Goal: Task Accomplishment & Management: Manage account settings

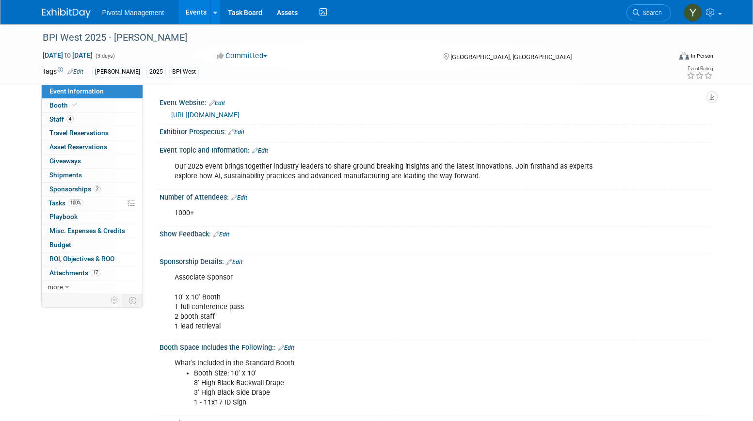
click at [194, 13] on link "Events" at bounding box center [195, 12] width 35 height 24
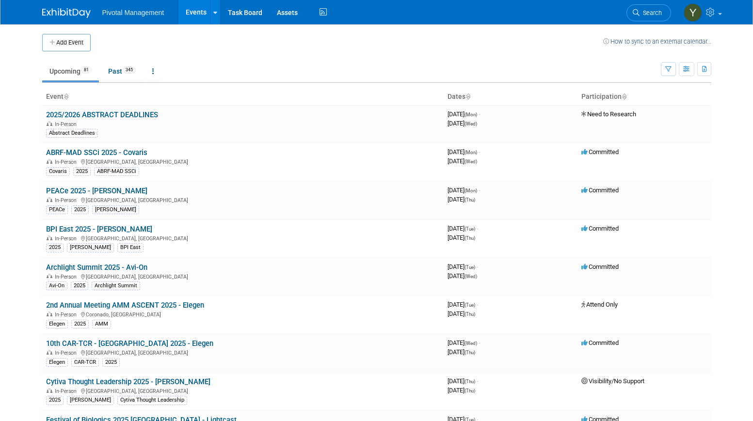
click at [721, 169] on body "Pivotal Management Events Add Event Bulk Upload Events Shareable Event Boards R…" at bounding box center [376, 210] width 753 height 421
click at [657, 13] on span "Search" at bounding box center [651, 12] width 22 height 7
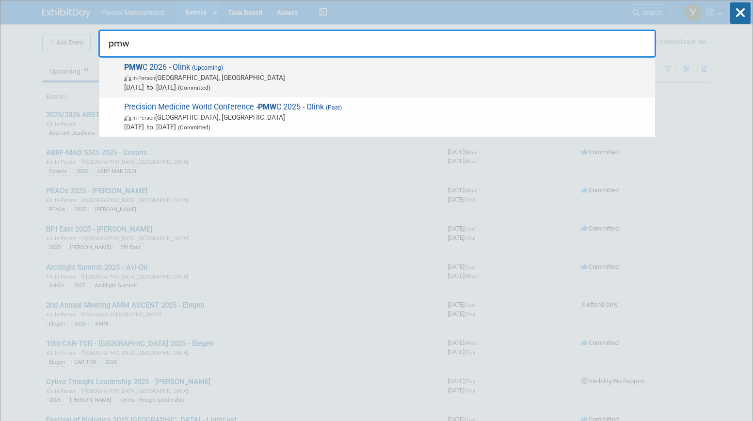
type input "pmw"
click at [167, 76] on span "In-Person Santa Clara, CA" at bounding box center [387, 78] width 526 height 10
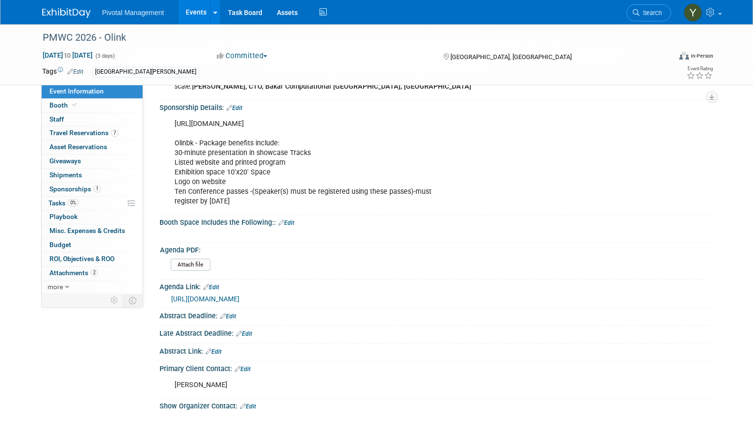
scroll to position [388, 0]
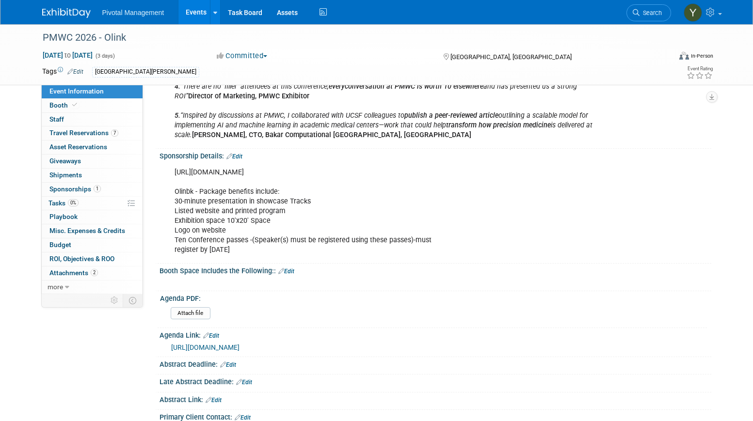
click at [242, 153] on link "Edit" at bounding box center [234, 156] width 16 height 7
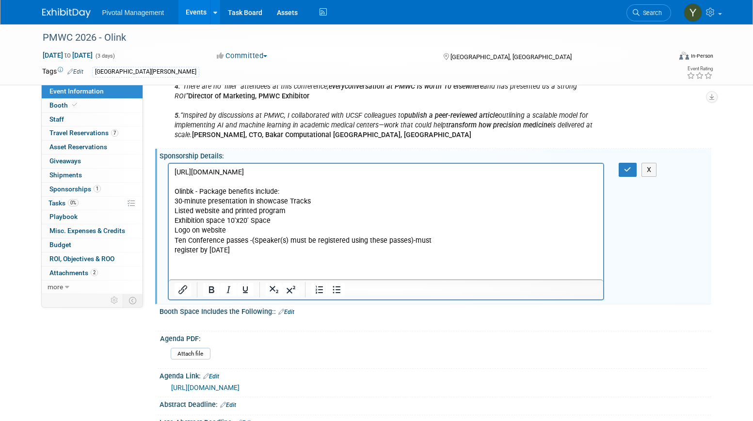
scroll to position [0, 0]
click at [233, 255] on html "https://pmwcintl.com/exhibition/prospectus/ Olinbk - Package benefits include: …" at bounding box center [385, 209] width 435 height 92
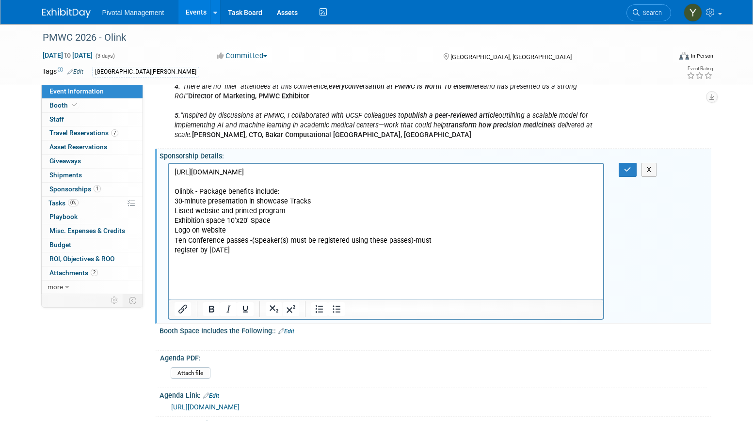
drag, startPoint x: 672, startPoint y: 238, endPoint x: 670, endPoint y: 233, distance: 5.7
click at [672, 238] on div "https://pmwcintl.com/exhibition/prospectus/ Olinbk - Package benefits include: …" at bounding box center [436, 240] width 552 height 160
click at [228, 259] on p "Rich Text Area. Press ALT-0 for help." at bounding box center [386, 260] width 424 height 10
click at [214, 269] on p "Rich Text Area. Press ALT-0 for help." at bounding box center [386, 270] width 424 height 10
paste body "Rich Text Area. Press ALT-0 for help."
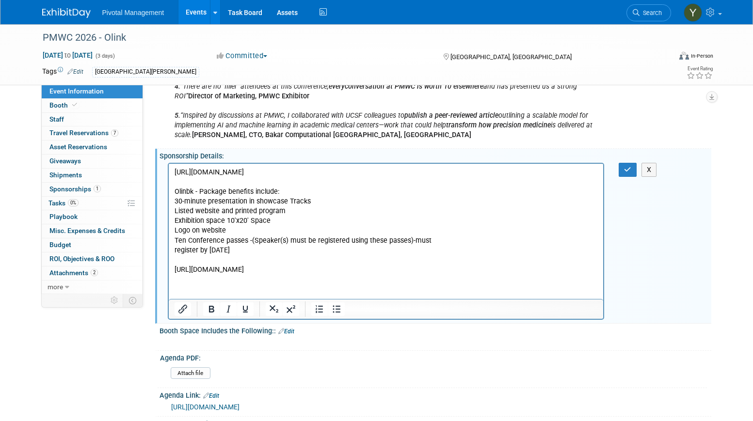
click at [686, 243] on div "https://pmwcintl.com/exhibition/prospectus/ Olinbk - Package benefits include: …" at bounding box center [436, 240] width 552 height 160
click at [209, 266] on p "https://pmwcintl.com/showcases/" at bounding box center [386, 270] width 424 height 10
click at [212, 262] on p "Rich Text Area. Press ALT-0 for help." at bounding box center [386, 260] width 424 height 10
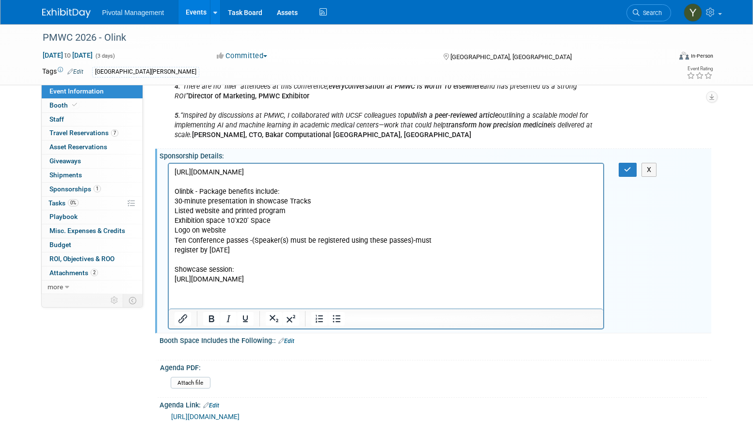
click at [310, 274] on p "https://pmwcintl.com/showcases/" at bounding box center [386, 279] width 424 height 10
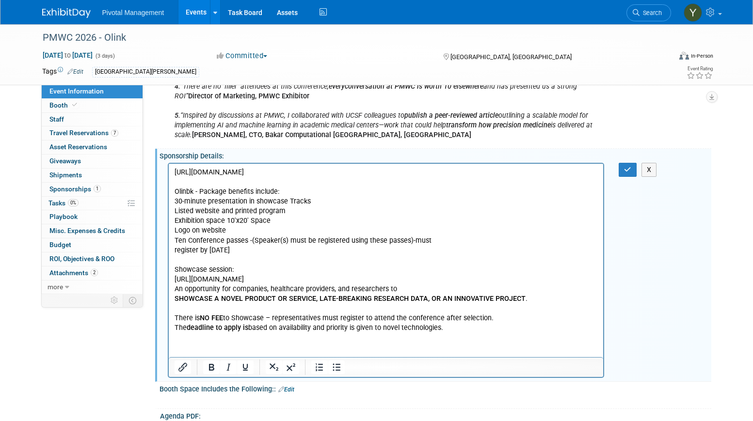
click at [202, 308] on p "Rich Text Area. Press ALT-0 for help." at bounding box center [386, 309] width 424 height 10
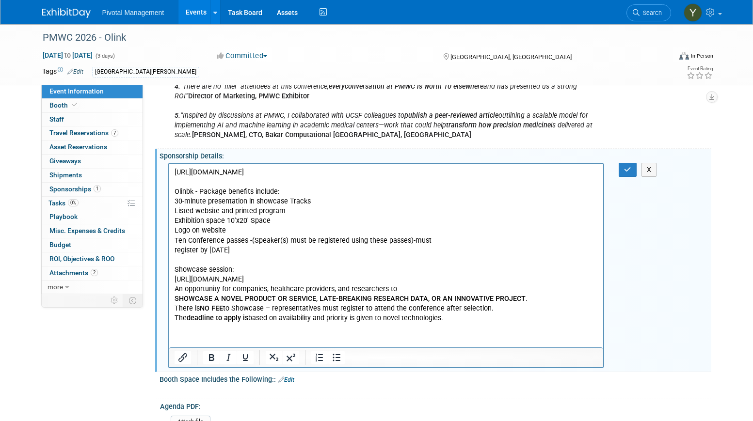
click at [468, 309] on p "There is NO FEE to Showcase – representatives must register to attend the confe…" at bounding box center [386, 309] width 424 height 10
click at [630, 166] on icon "button" at bounding box center [627, 169] width 7 height 7
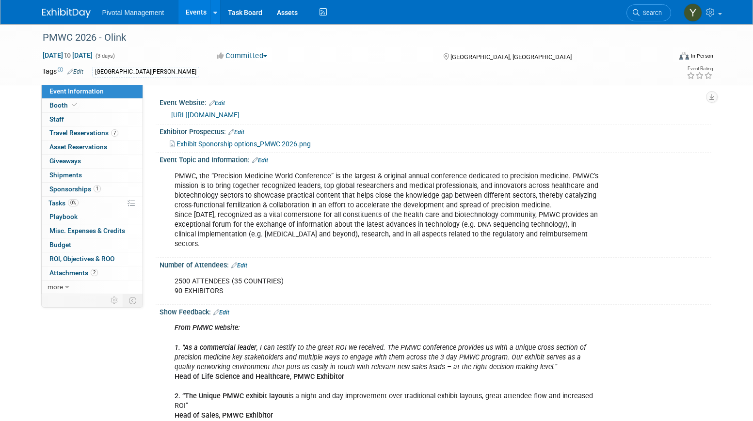
click at [199, 12] on link "Events" at bounding box center [195, 12] width 35 height 24
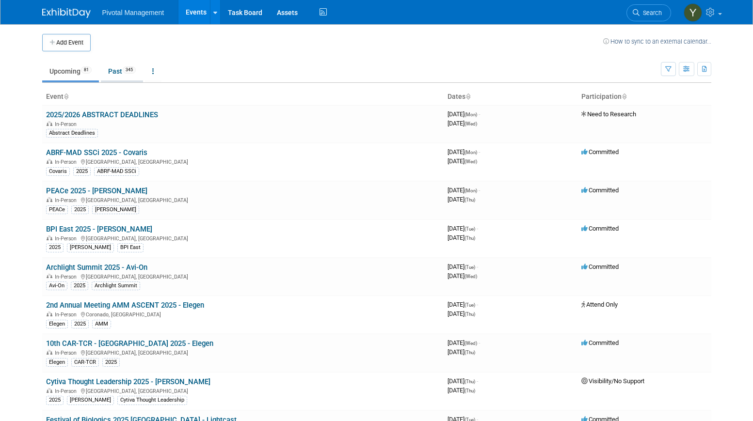
click at [115, 71] on link "Past 345" at bounding box center [122, 71] width 42 height 18
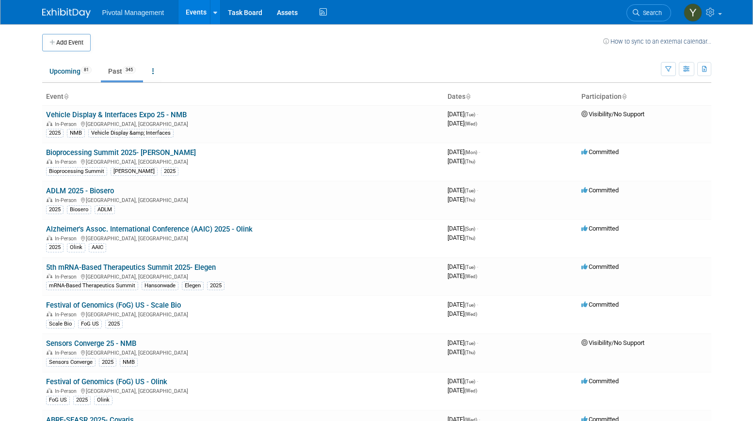
click at [646, 11] on span "Search" at bounding box center [651, 12] width 22 height 7
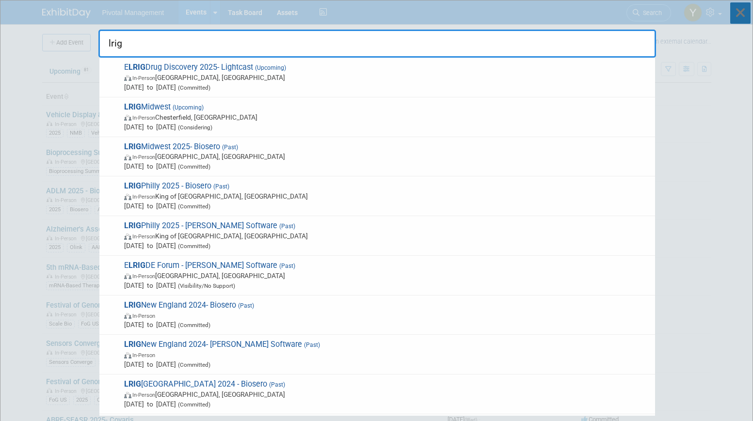
type input "lrig"
click at [744, 9] on icon at bounding box center [740, 12] width 20 height 21
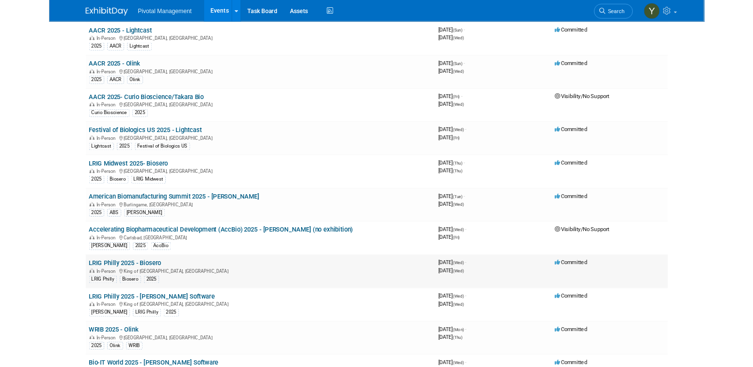
scroll to position [1164, 0]
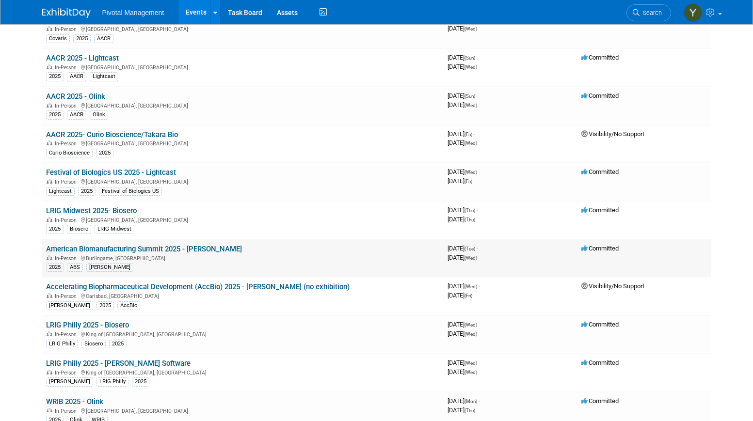
click at [188, 247] on link "American Biomanufacturing Summit 2025 - [PERSON_NAME]" at bounding box center [144, 249] width 196 height 9
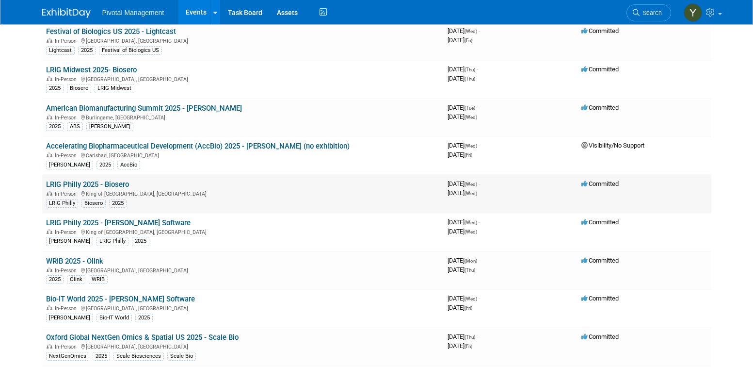
scroll to position [1212, 0]
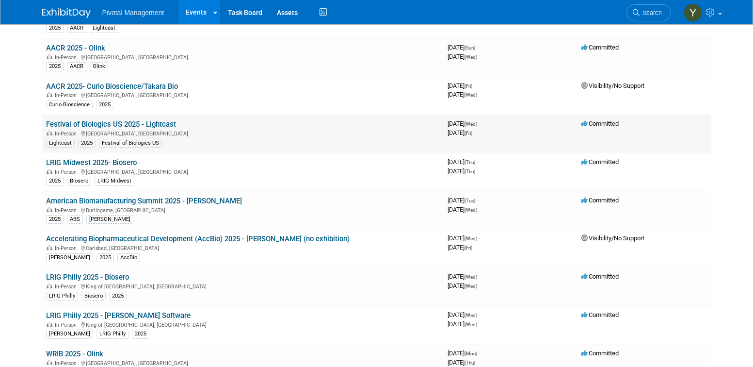
click at [138, 122] on link "Festival of Biologics US 2025 - Lightcast" at bounding box center [111, 124] width 130 height 9
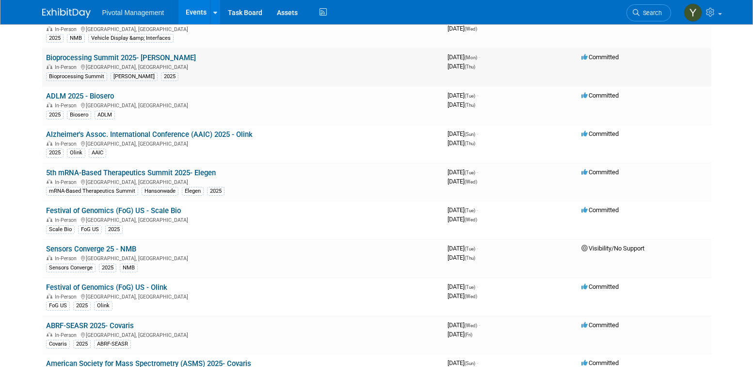
scroll to position [0, 0]
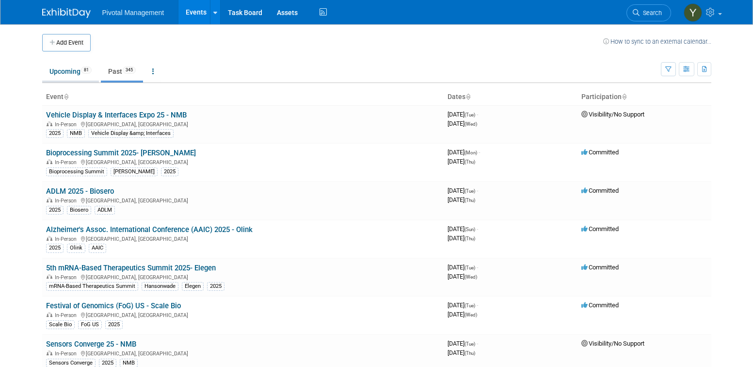
click at [50, 74] on link "Upcoming 81" at bounding box center [70, 71] width 57 height 18
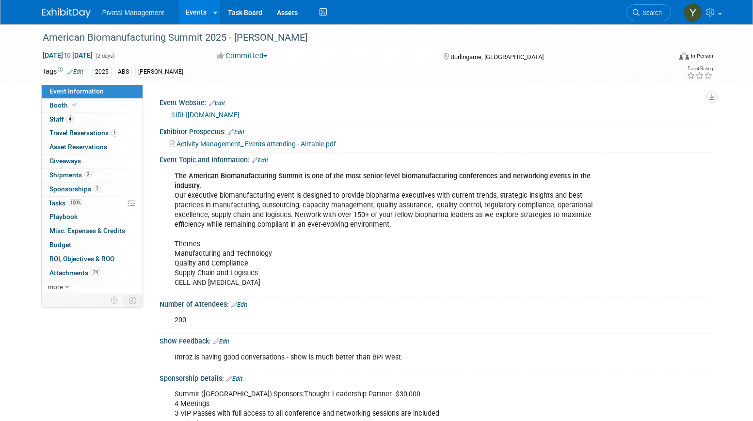
click at [240, 111] on link "[URL][DOMAIN_NAME]" at bounding box center [205, 115] width 68 height 8
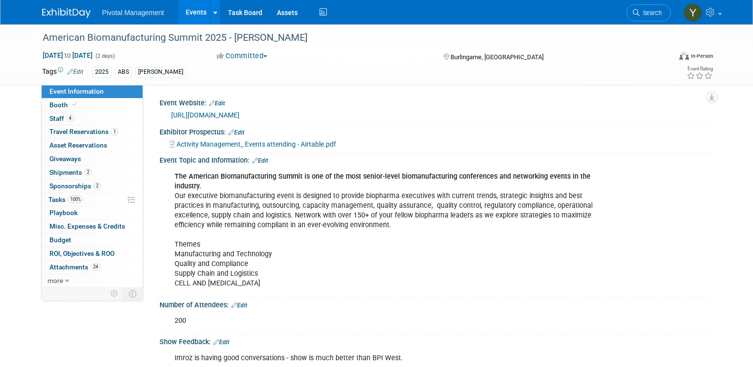
click at [697, 161] on div "Event Topic and Information: Edit" at bounding box center [436, 159] width 552 height 13
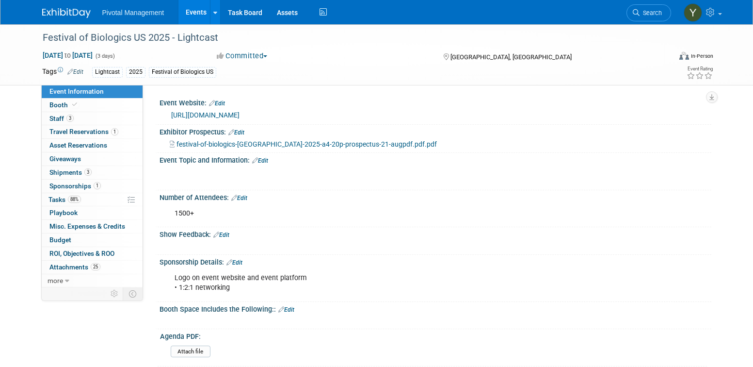
click at [240, 113] on link "https://www.terrapinn.com/conference/festival-of-biologics-usa/index.stm" at bounding box center [205, 115] width 68 height 8
click at [677, 179] on div "X" at bounding box center [436, 175] width 552 height 23
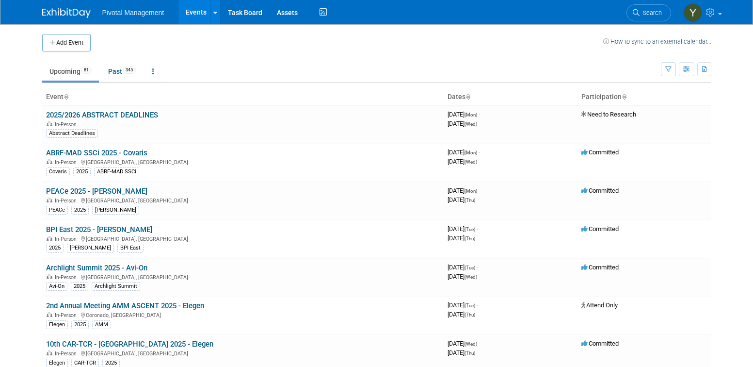
click at [641, 7] on link "Search" at bounding box center [648, 12] width 45 height 17
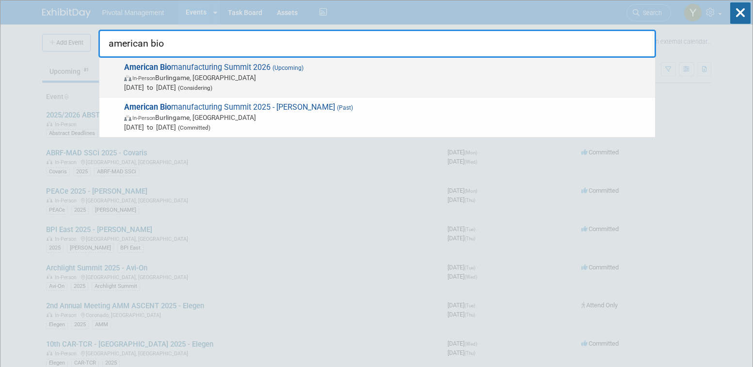
click at [220, 79] on span "In-Person Burlingame, CA" at bounding box center [387, 78] width 526 height 10
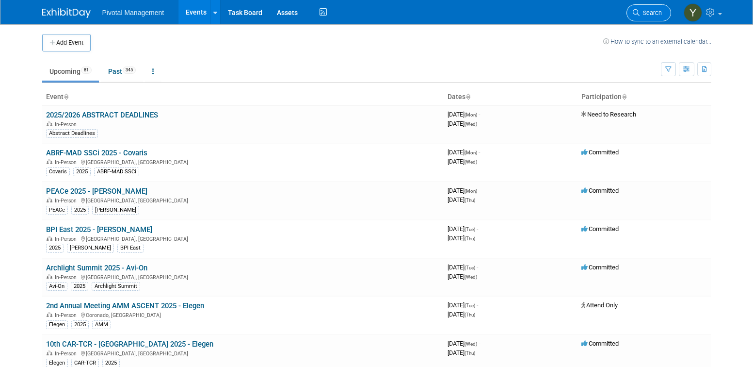
click at [649, 12] on span "Search" at bounding box center [651, 12] width 22 height 7
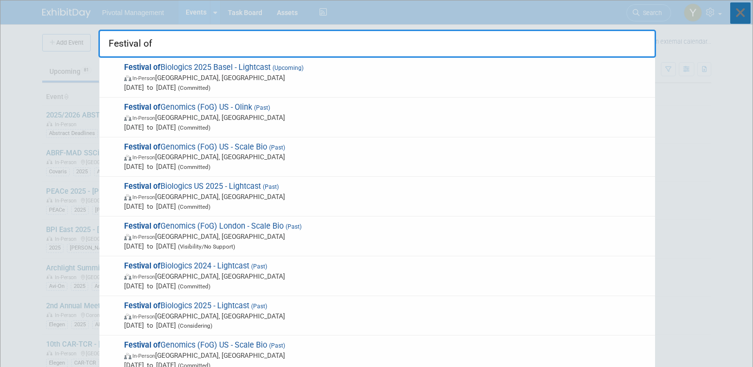
type input "Festival of"
click at [740, 15] on icon at bounding box center [740, 12] width 20 height 21
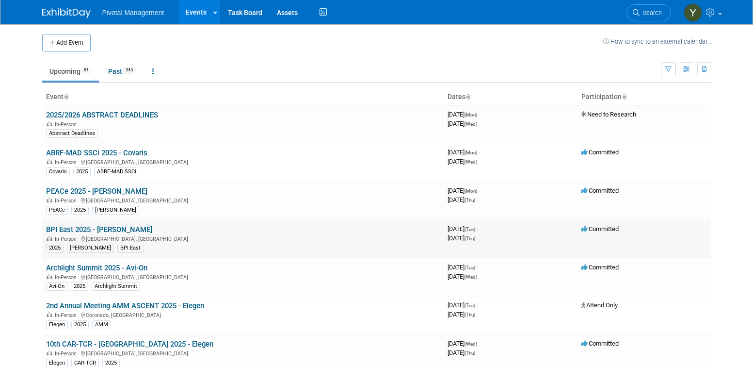
click at [694, 236] on td "Committed" at bounding box center [644, 239] width 134 height 38
click at [55, 37] on button "Add Event" at bounding box center [66, 42] width 48 height 17
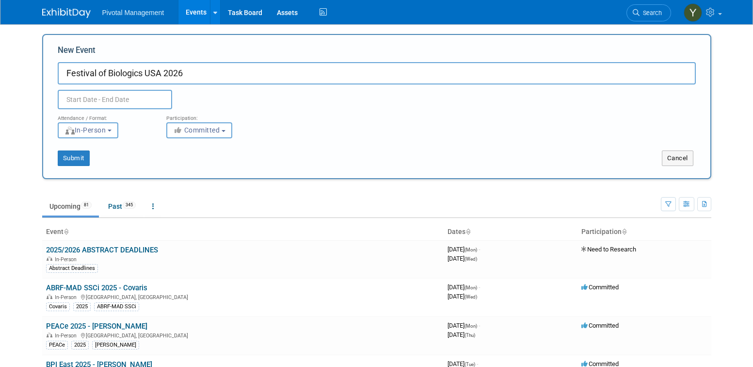
type input "Festival of Biologics USA 2026"
click at [115, 100] on input "text" at bounding box center [115, 99] width 114 height 19
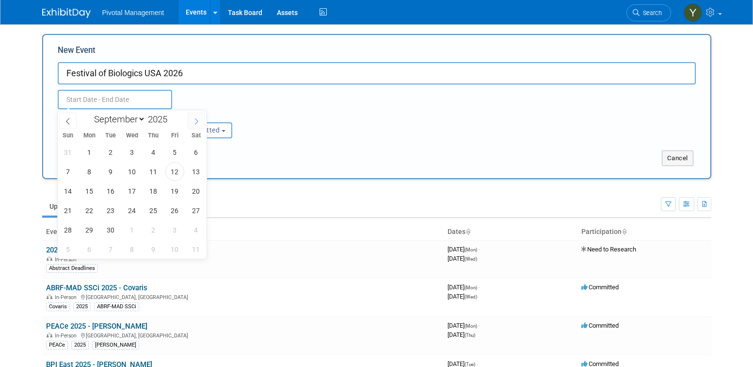
click at [199, 118] on icon at bounding box center [196, 121] width 7 height 7
select select "11"
click at [199, 118] on icon at bounding box center [196, 121] width 7 height 7
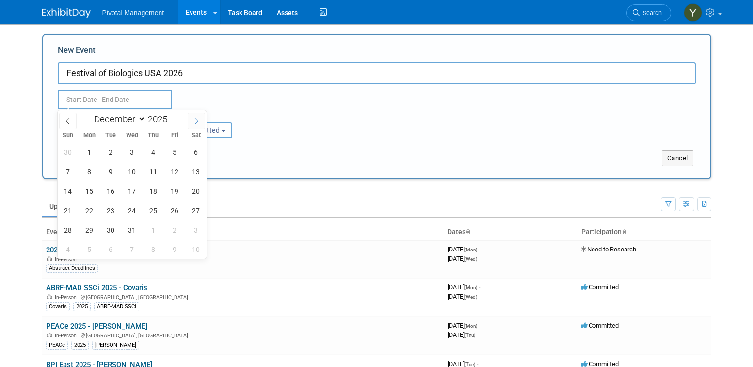
type input "2026"
click at [199, 118] on icon at bounding box center [196, 121] width 7 height 7
select select "2"
click at [136, 149] on span "4" at bounding box center [132, 152] width 19 height 19
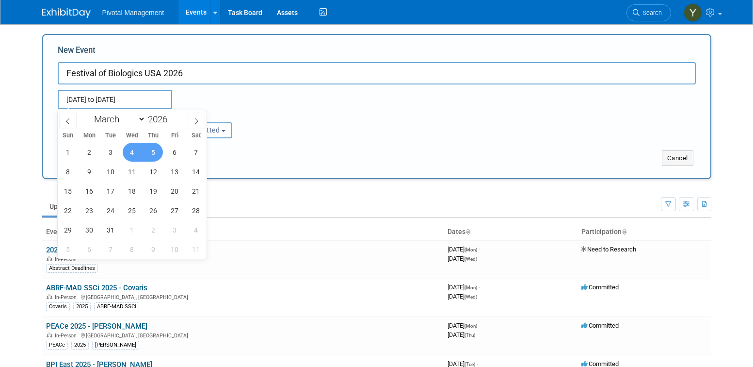
click at [156, 148] on span "5" at bounding box center [153, 152] width 19 height 19
type input "Mar 4, 2026 to Mar 5, 2026"
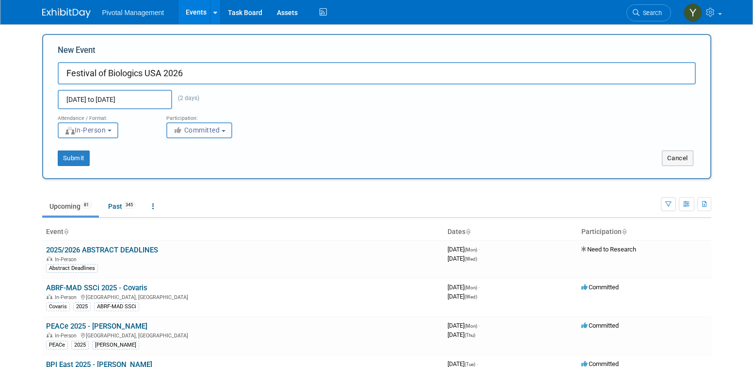
click at [214, 129] on span "Committed" at bounding box center [196, 130] width 47 height 8
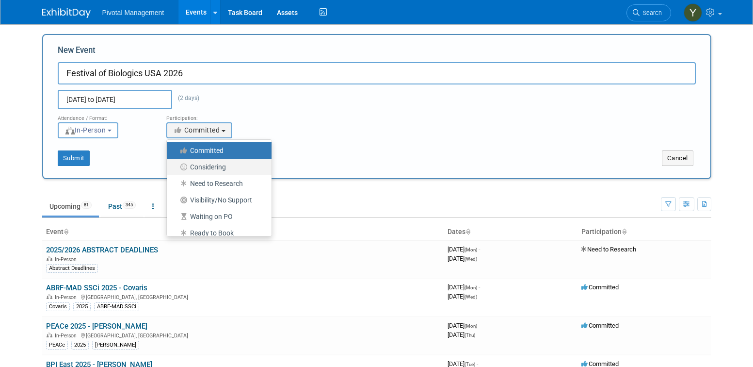
click at [220, 165] on label "Considering" at bounding box center [217, 166] width 90 height 13
click at [176, 165] on input "Considering" at bounding box center [172, 167] width 6 height 6
select select "2"
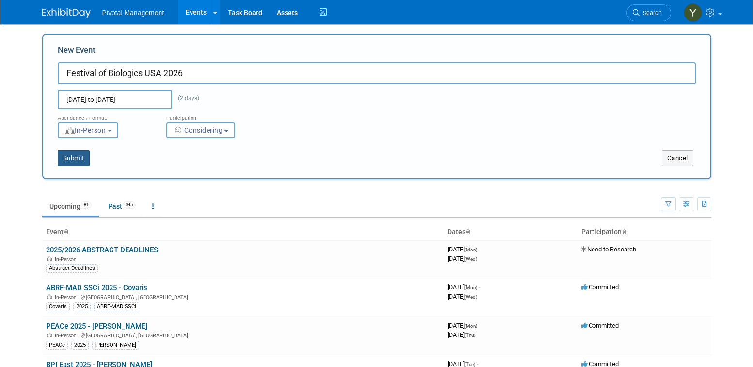
click at [77, 160] on button "Submit" at bounding box center [74, 158] width 32 height 16
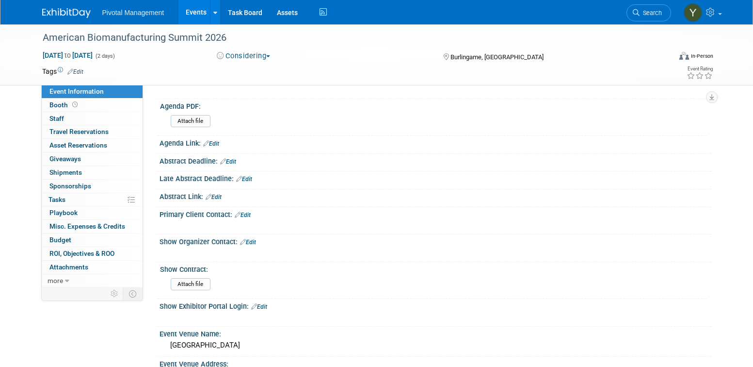
scroll to position [339, 0]
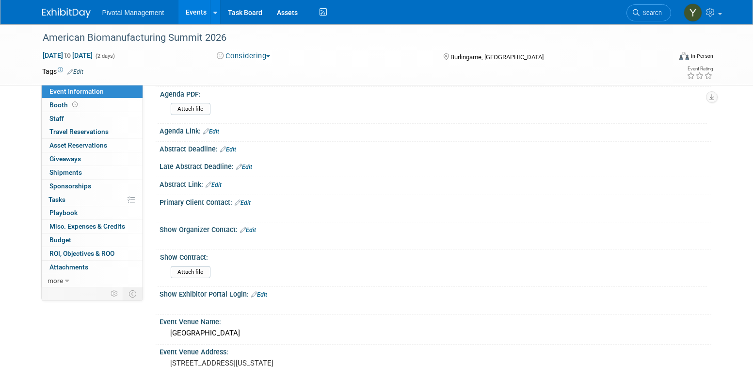
click at [696, 309] on div "X" at bounding box center [436, 304] width 552 height 13
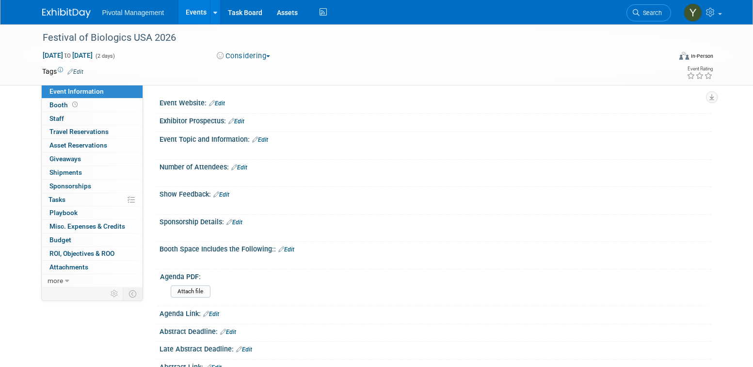
click at [701, 246] on div "Booth Space Includes the Following:: Edit" at bounding box center [436, 247] width 552 height 13
click at [223, 105] on link "Edit" at bounding box center [217, 103] width 16 height 7
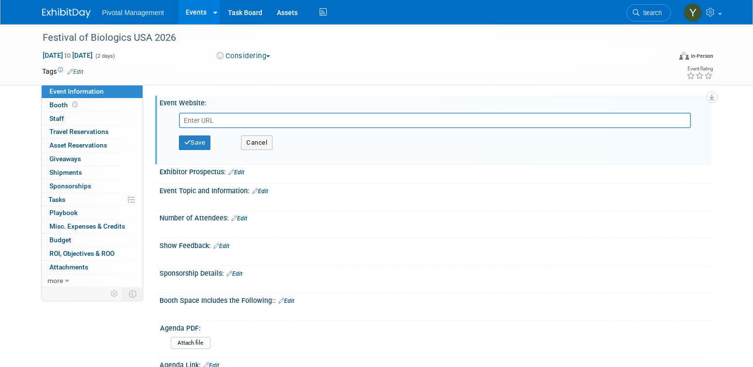
click at [221, 123] on input "text" at bounding box center [435, 120] width 512 height 16
type input "https://www.terrapinn.com/conference/festival-of-biologics-usa/index.stm"
click at [204, 143] on button "Save" at bounding box center [195, 142] width 32 height 15
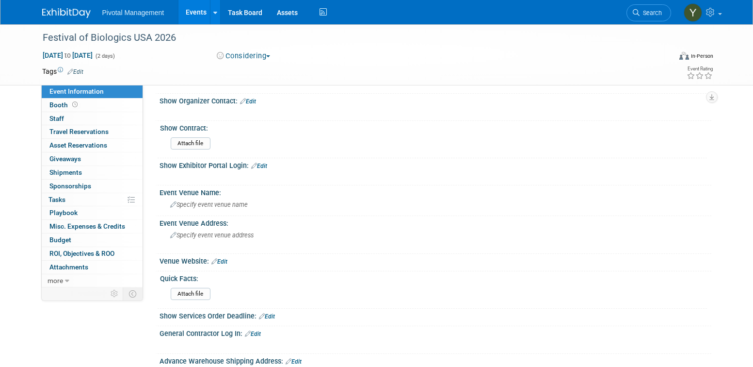
scroll to position [339, 0]
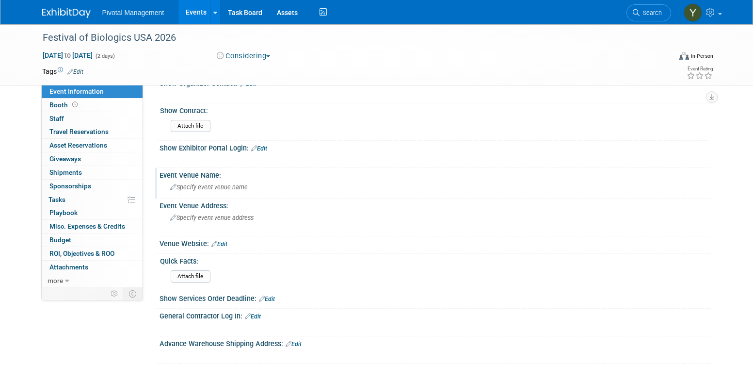
click at [226, 174] on div "Event Venue Name:" at bounding box center [436, 174] width 552 height 12
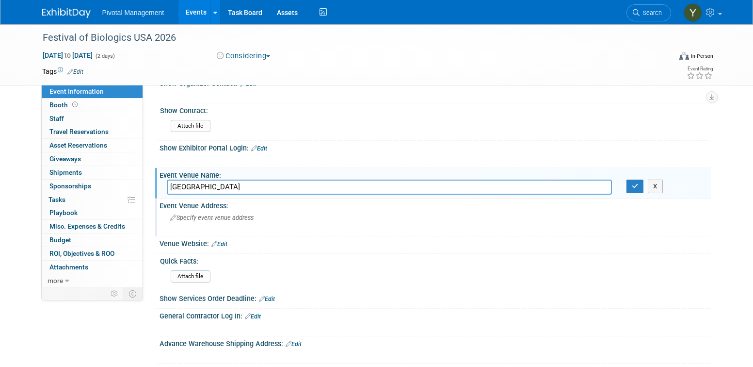
type input "San Diego Convention Center"
click at [228, 217] on span "Specify event venue address" at bounding box center [211, 217] width 83 height 7
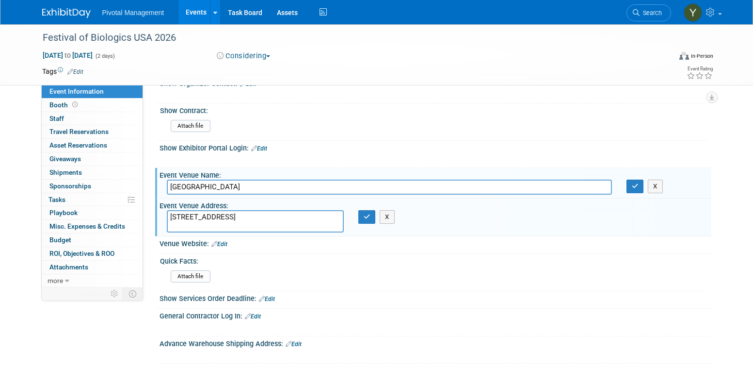
click at [218, 217] on textarea "111 Harbor Dr, San Diego, CA 92101" at bounding box center [255, 221] width 177 height 22
type textarea "111 Harbor Dr. San Diego, CA 92101"
click at [367, 217] on icon "button" at bounding box center [367, 216] width 7 height 6
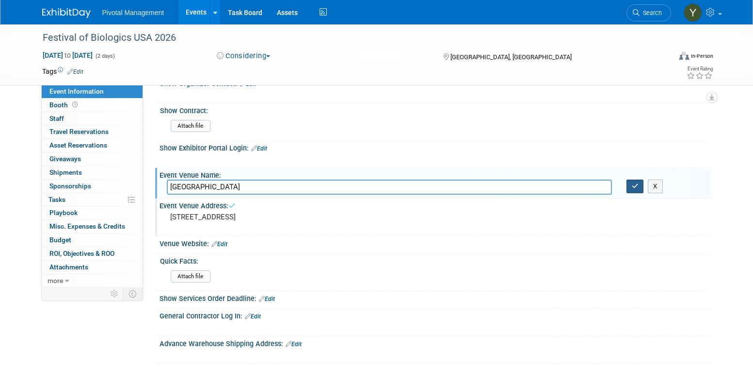
click at [634, 184] on icon "button" at bounding box center [635, 186] width 7 height 6
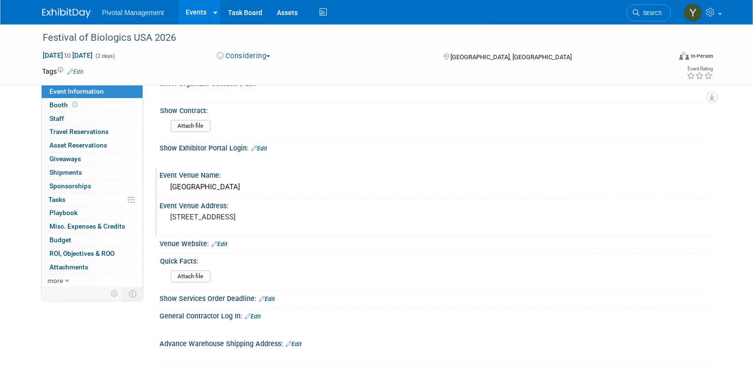
click at [224, 244] on link "Edit" at bounding box center [219, 243] width 16 height 7
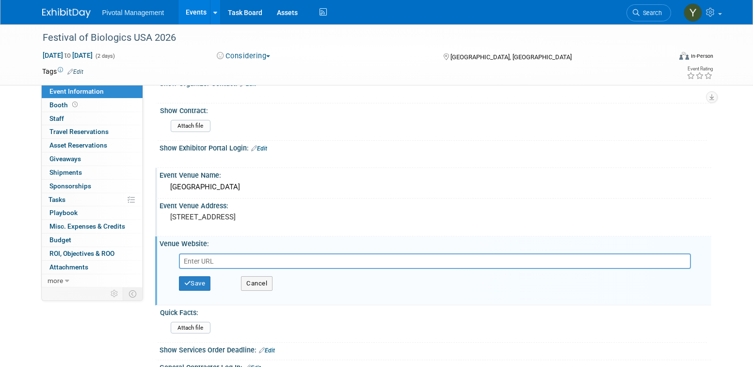
click at [195, 264] on input "text" at bounding box center [435, 261] width 512 height 16
type input "https://www.visitsandiego.com/"
click at [197, 277] on button "Save" at bounding box center [195, 283] width 32 height 15
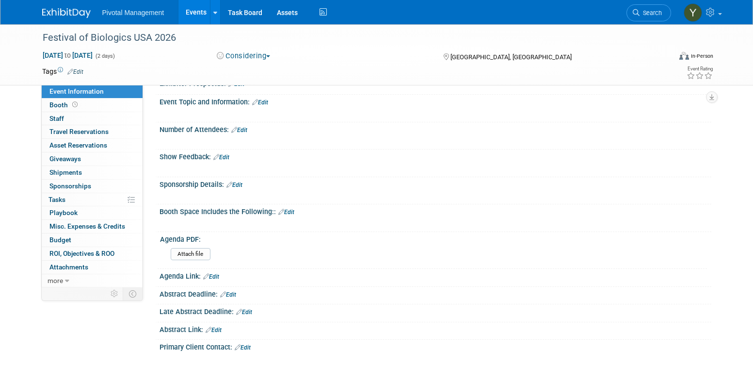
scroll to position [0, 0]
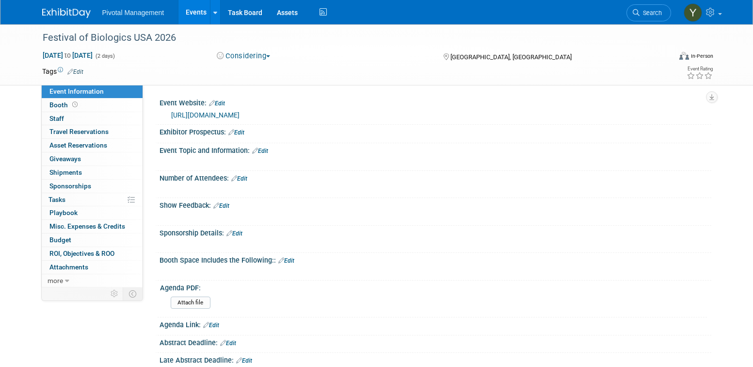
click at [600, 148] on div "Event Topic and Information: Edit" at bounding box center [436, 149] width 552 height 13
click at [593, 122] on div "Event Website: Edit https://www.terrapinn.com/conference/festival-of-biologics-…" at bounding box center [433, 110] width 556 height 29
click at [247, 180] on link "Edit" at bounding box center [239, 178] width 16 height 7
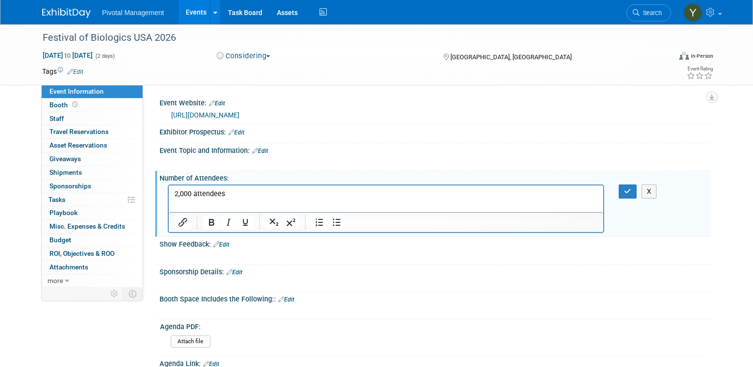
click at [623, 258] on div "X" at bounding box center [436, 254] width 552 height 13
click at [212, 202] on p "Rich Text Area. Press ALT-0 for help." at bounding box center [386, 204] width 424 height 10
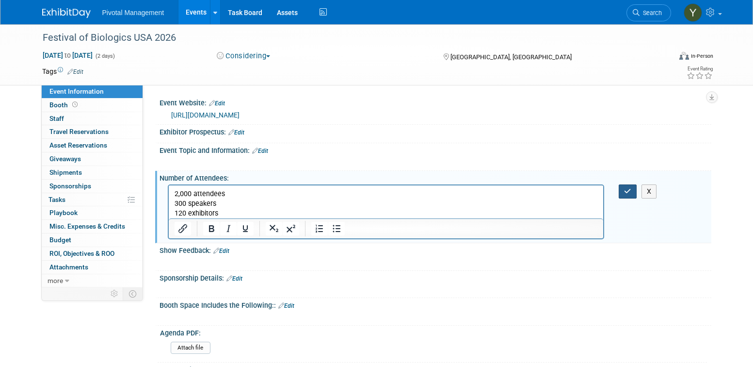
click at [632, 192] on button "button" at bounding box center [628, 191] width 18 height 14
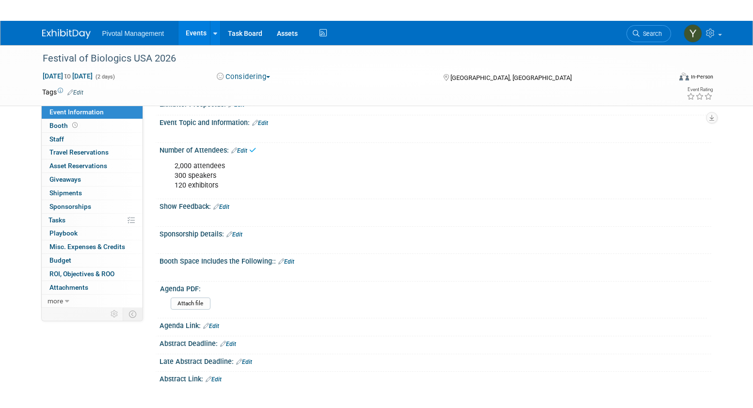
scroll to position [97, 0]
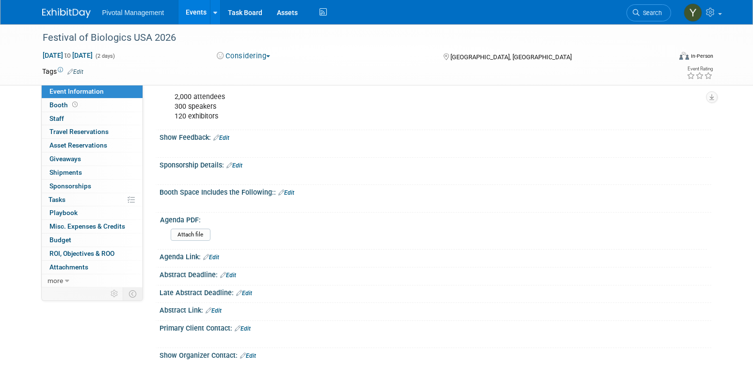
click at [632, 243] on div "Attach file" at bounding box center [437, 236] width 533 height 16
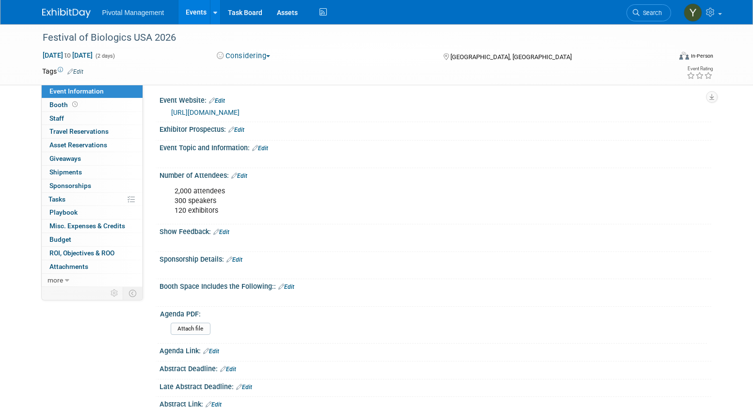
scroll to position [0, 0]
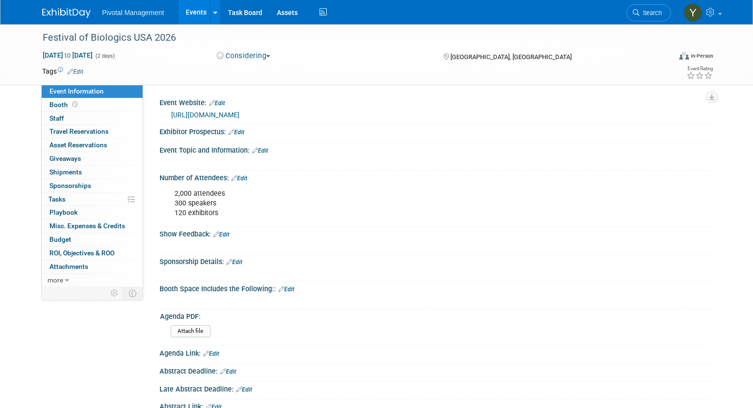
click at [243, 130] on link "Edit" at bounding box center [236, 132] width 16 height 7
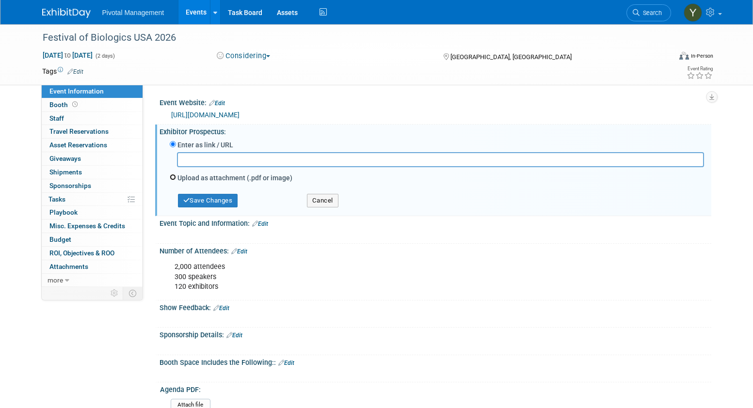
click at [170, 178] on input "Upload as attachment (.pdf or image)" at bounding box center [173, 177] width 6 height 6
radio input "true"
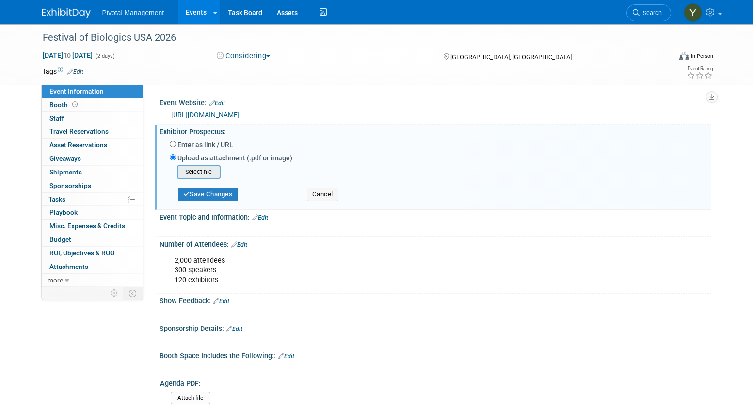
click at [209, 174] on input "file" at bounding box center [161, 172] width 115 height 12
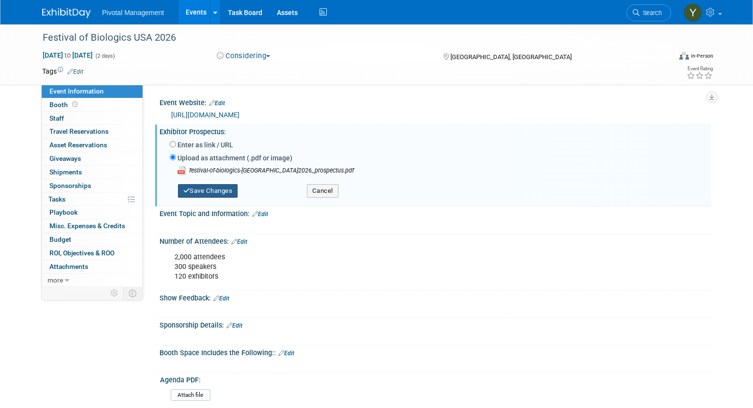
click at [218, 191] on button "Save Changes" at bounding box center [208, 191] width 60 height 14
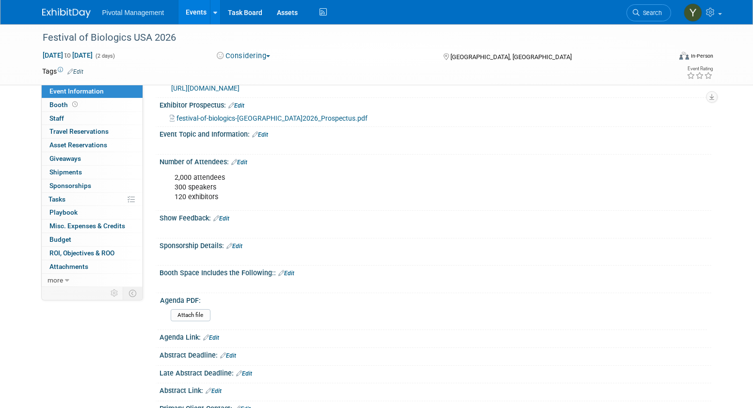
scroll to position [48, 0]
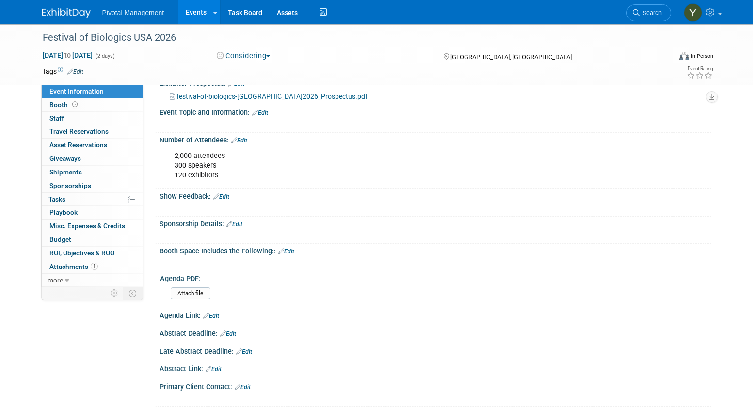
click at [423, 167] on div "2,000 attendees 300 speakers 120 exhibitors" at bounding box center [386, 165] width 437 height 39
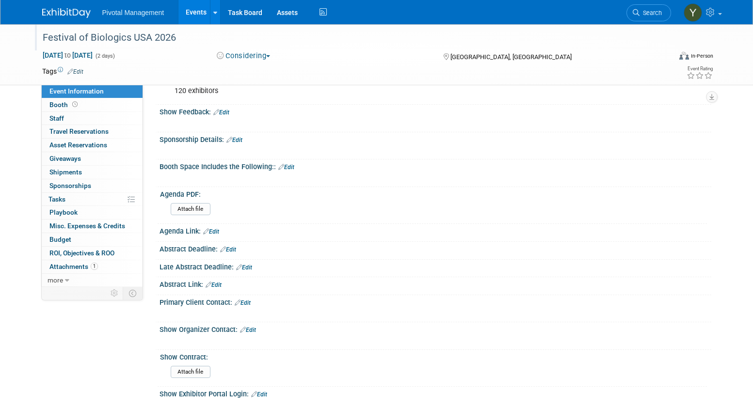
scroll to position [0, 0]
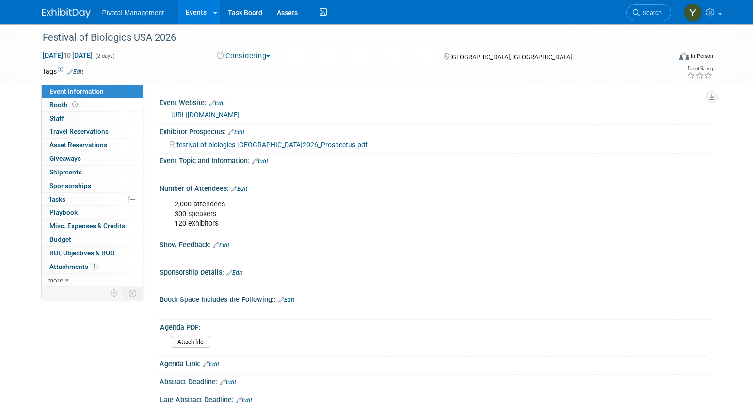
click at [202, 7] on link "Events" at bounding box center [195, 12] width 35 height 24
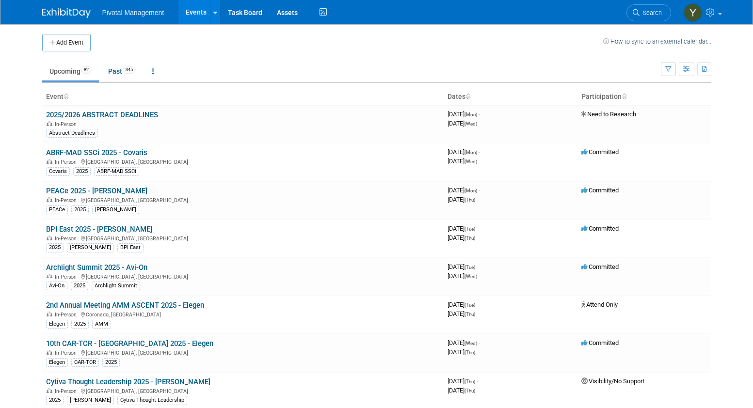
click at [649, 11] on span "Search" at bounding box center [651, 12] width 22 height 7
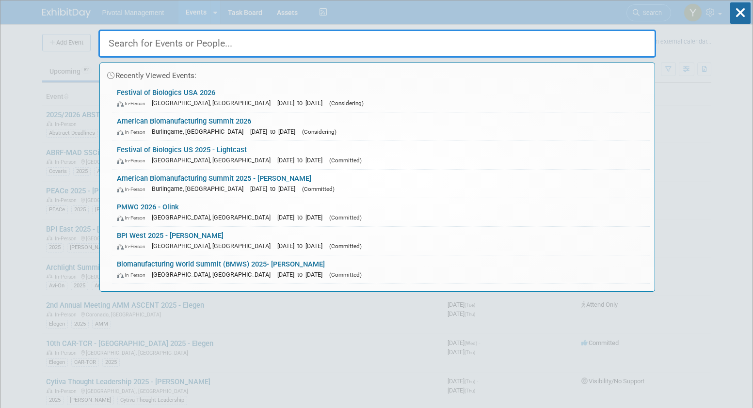
click at [512, 49] on input "text" at bounding box center [377, 44] width 558 height 28
click at [735, 12] on icon at bounding box center [740, 12] width 20 height 21
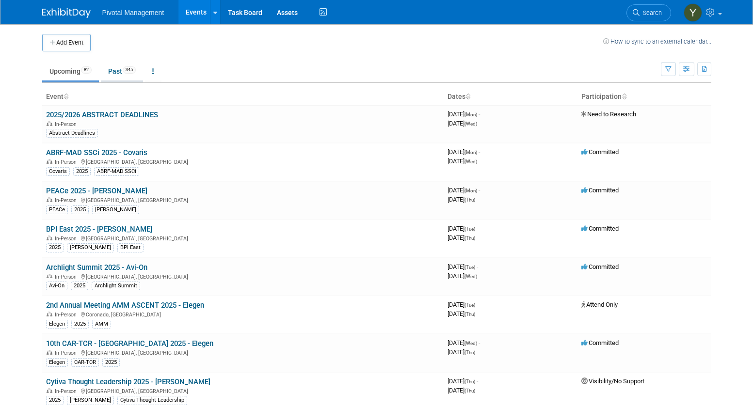
click at [116, 71] on link "Past 345" at bounding box center [122, 71] width 42 height 18
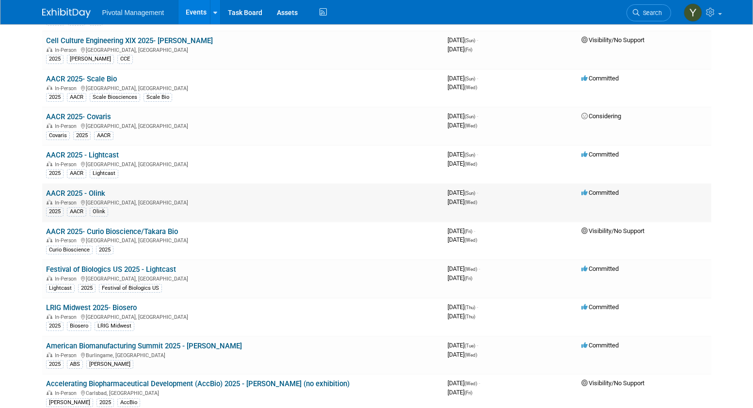
scroll to position [1018, 0]
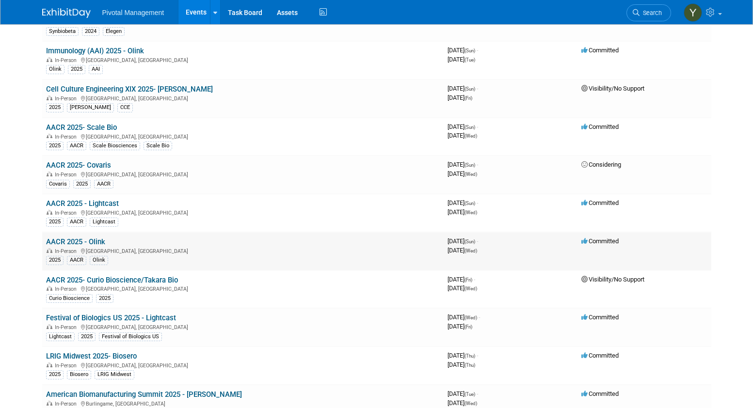
click at [67, 242] on link "AACR 2025 - Olink" at bounding box center [75, 242] width 59 height 9
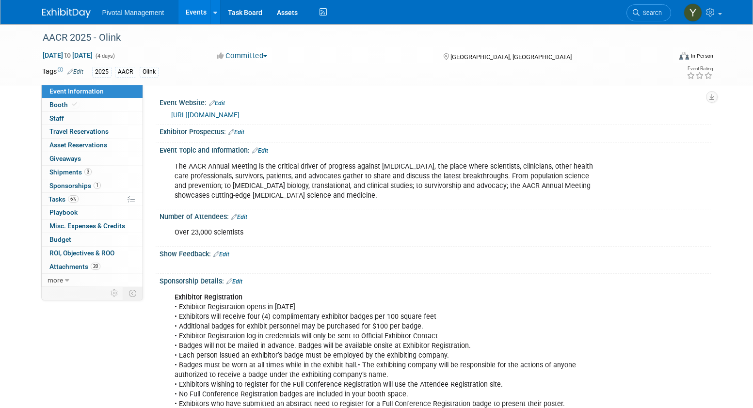
click at [240, 112] on link "[URL][DOMAIN_NAME]" at bounding box center [205, 115] width 68 height 8
click at [194, 6] on link "Events" at bounding box center [195, 12] width 35 height 24
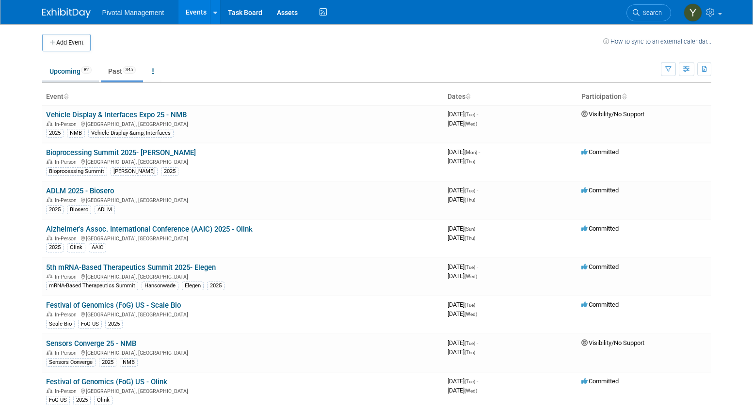
click at [63, 71] on link "Upcoming 82" at bounding box center [70, 71] width 57 height 18
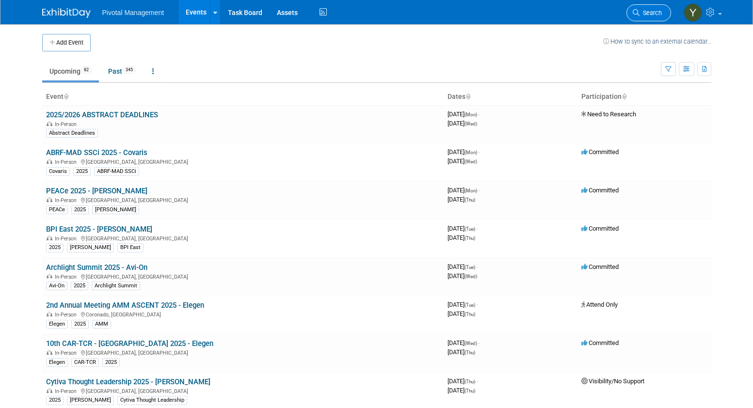
click at [648, 19] on link "Search" at bounding box center [648, 12] width 45 height 17
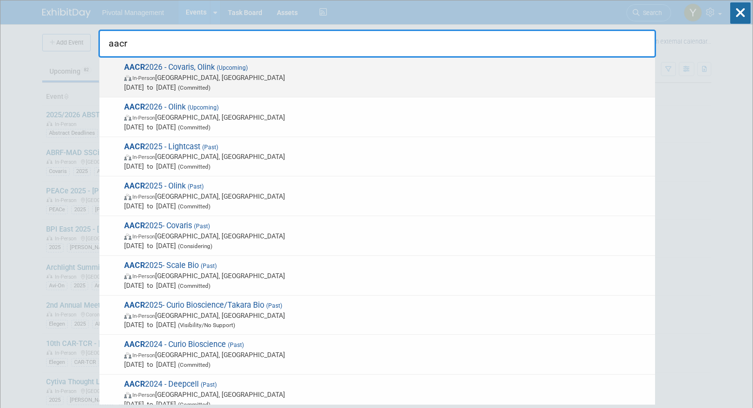
type input "aacr"
click at [175, 69] on span "AACR 2026 - Covaris, Olink (Upcoming) In-Person [GEOGRAPHIC_DATA], [GEOGRAPHIC_…" at bounding box center [385, 78] width 529 height 30
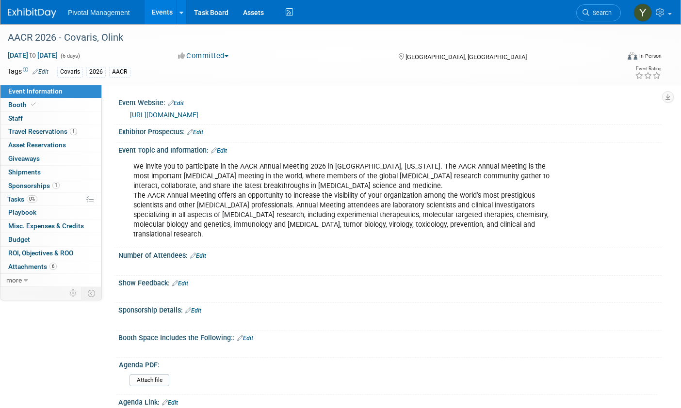
click at [581, 173] on div "We invite you to participate in the AACR Annual Meeting 2026 in San Diego, Cali…" at bounding box center [389, 200] width 543 height 91
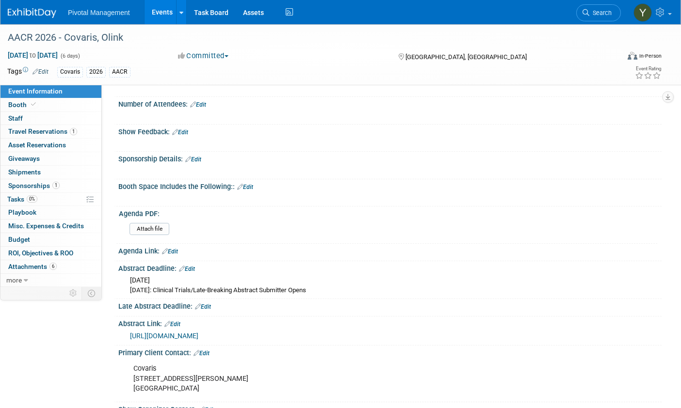
scroll to position [145, 0]
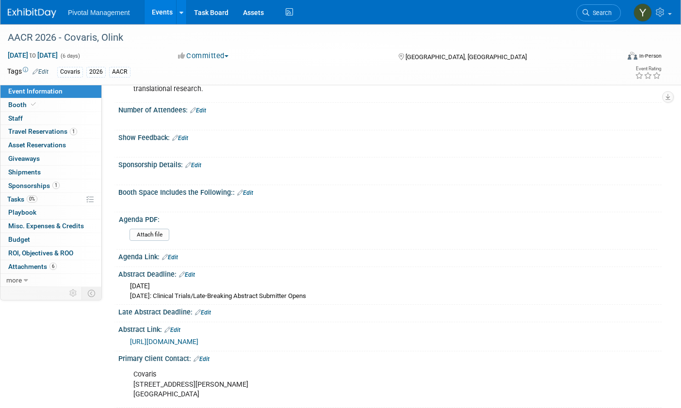
click at [178, 327] on link "Edit" at bounding box center [172, 330] width 16 height 7
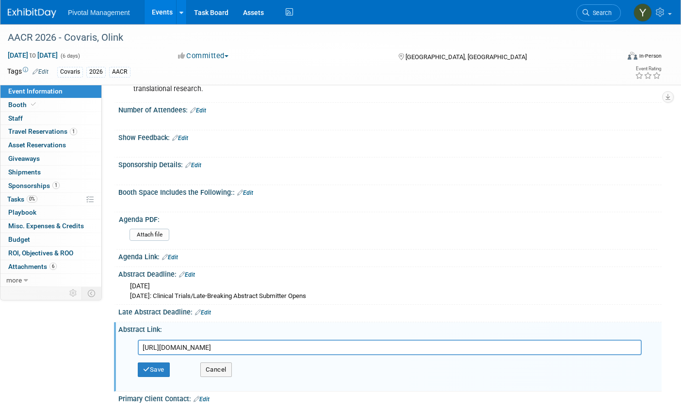
drag, startPoint x: 354, startPoint y: 340, endPoint x: 133, endPoint y: 355, distance: 221.2
click at [133, 355] on div "https://www.aacr.org/meeting/aacr-annual-meeting-2026/abstracts/ Save Cancel" at bounding box center [392, 361] width 524 height 51
click at [157, 363] on button "Save" at bounding box center [154, 370] width 32 height 15
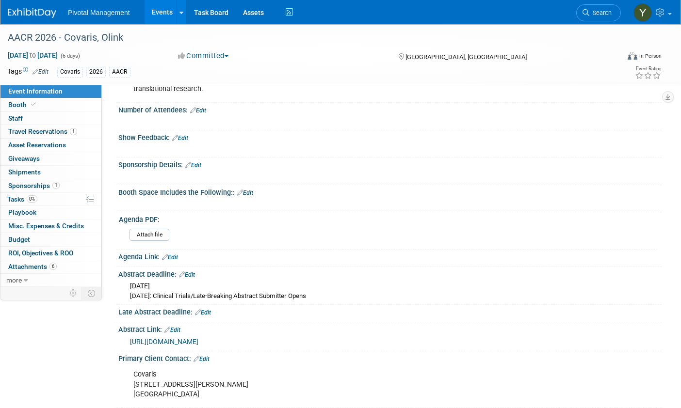
scroll to position [97, 0]
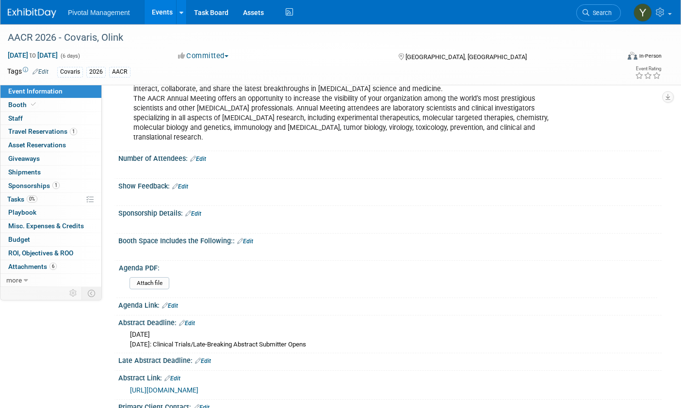
click at [539, 57] on div "[GEOGRAPHIC_DATA], [GEOGRAPHIC_DATA]" at bounding box center [473, 56] width 153 height 12
click at [175, 303] on link "Edit" at bounding box center [170, 306] width 16 height 7
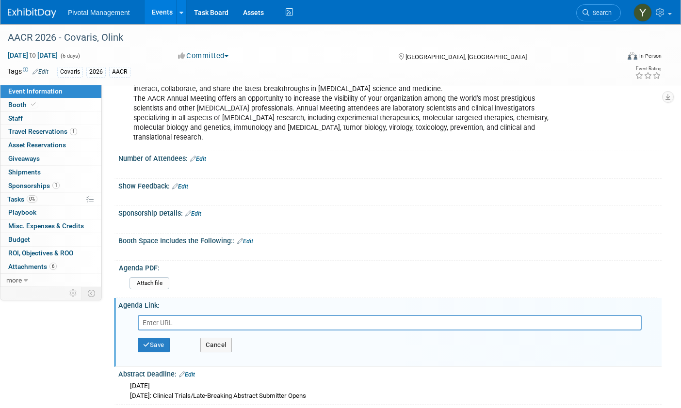
click at [188, 315] on input "text" at bounding box center [390, 323] width 504 height 16
type input "https://www.aacr.org/meeting/aacr-annual-meeting-2026/schedule-at-a-glance/"
click at [167, 338] on button "Save" at bounding box center [154, 345] width 32 height 15
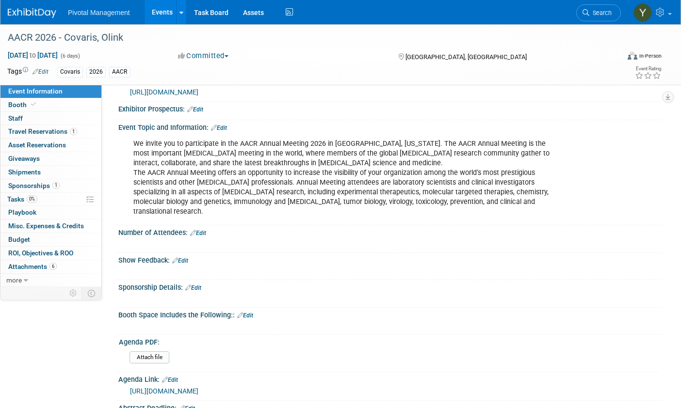
scroll to position [0, 0]
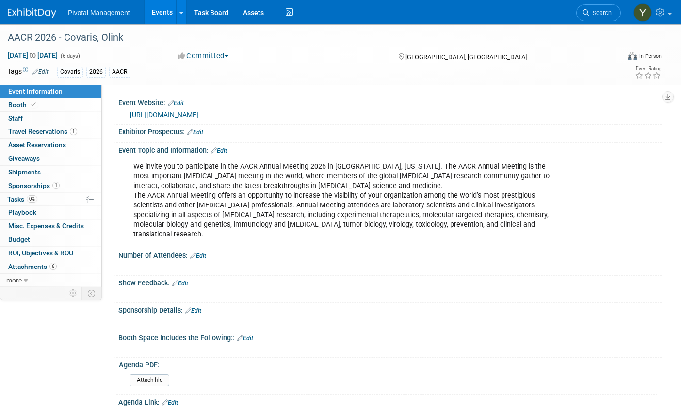
click at [586, 150] on div "Event Topic and Information: Edit" at bounding box center [389, 149] width 543 height 13
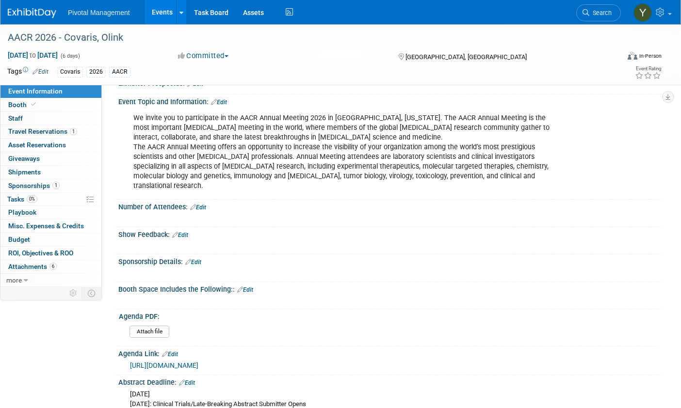
click at [624, 161] on div "We invite you to participate in the AACR Annual Meeting 2026 in San Diego, Cali…" at bounding box center [389, 151] width 543 height 91
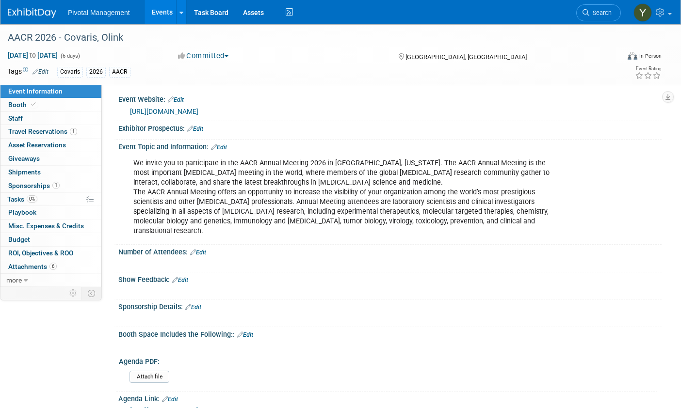
scroll to position [0, 0]
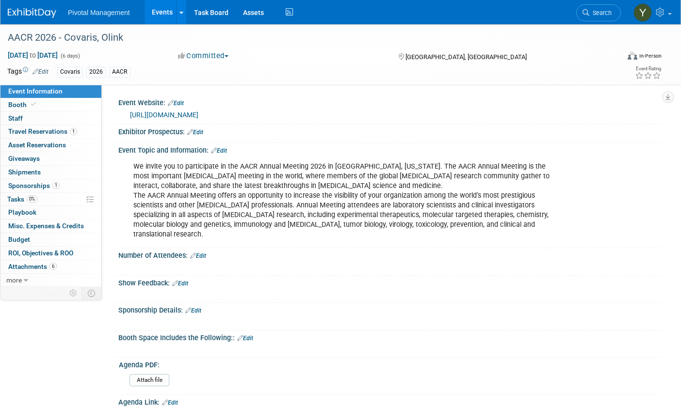
click at [452, 208] on div "We invite you to participate in the AACR Annual Meeting 2026 in San Diego, Cali…" at bounding box center [342, 201] width 430 height 88
click at [159, 12] on link "Events" at bounding box center [161, 12] width 35 height 24
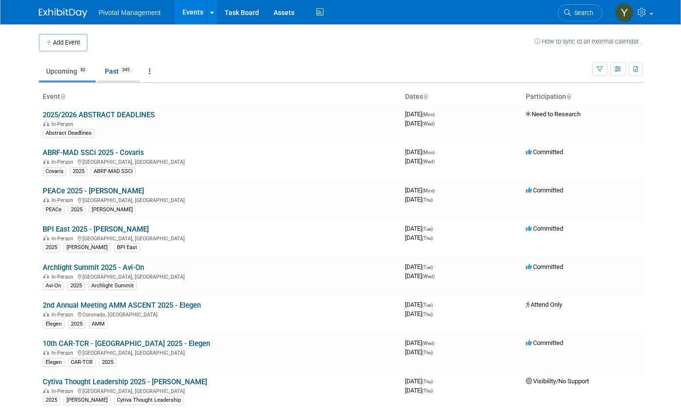
click at [113, 71] on link "Past 345" at bounding box center [118, 71] width 42 height 18
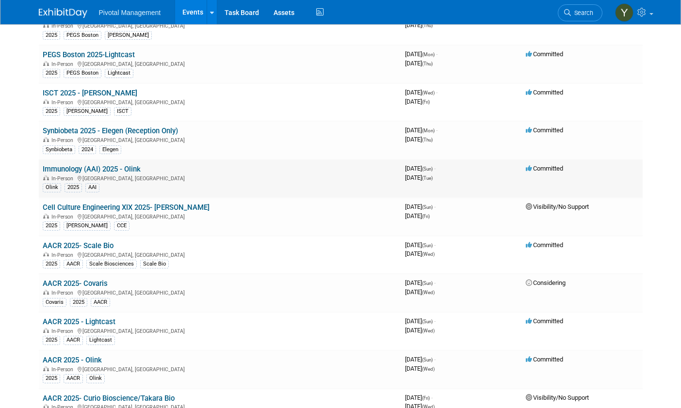
scroll to position [921, 0]
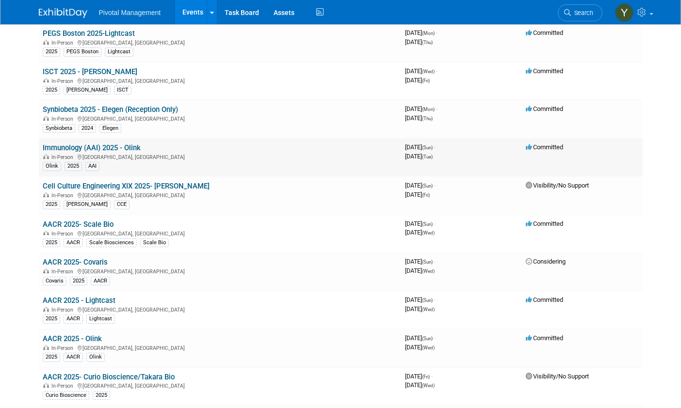
click at [179, 156] on div "In-Person [GEOGRAPHIC_DATA], [GEOGRAPHIC_DATA]" at bounding box center [220, 157] width 354 height 8
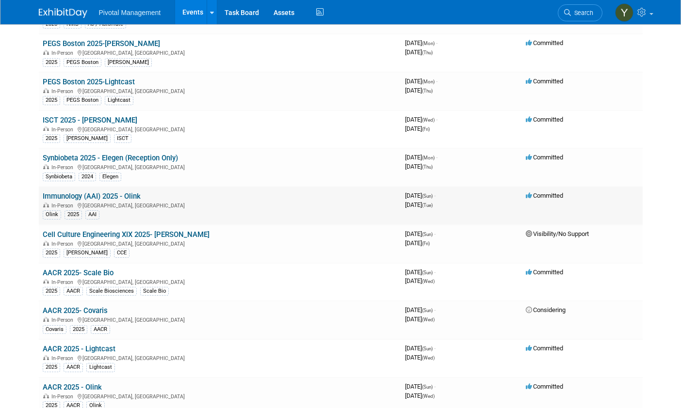
click at [118, 195] on link "Immunology (AAI) 2025 - Olink" at bounding box center [92, 196] width 98 height 9
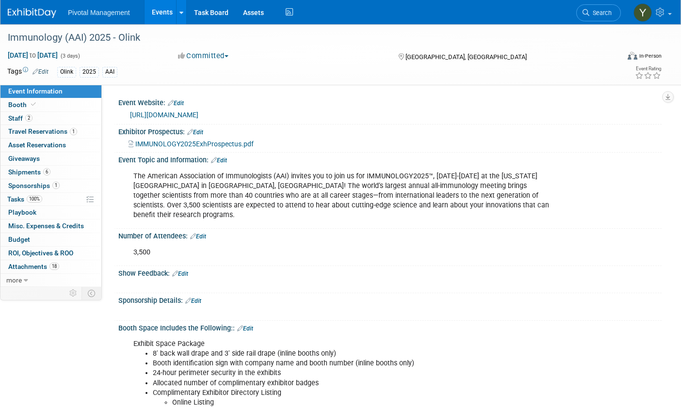
click at [188, 114] on link "[URL][DOMAIN_NAME]" at bounding box center [164, 115] width 68 height 8
click at [640, 208] on div "The American Association of Immunologists (AAI) invites you to join us for IMMU…" at bounding box center [389, 195] width 543 height 62
click at [161, 8] on link "Events" at bounding box center [161, 12] width 35 height 24
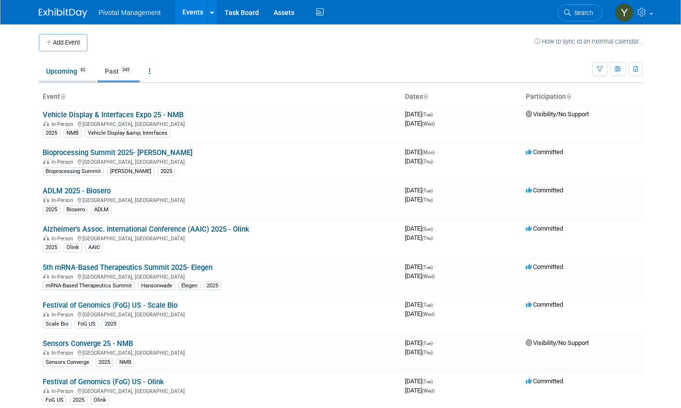
click at [58, 72] on link "Upcoming 82" at bounding box center [67, 71] width 57 height 18
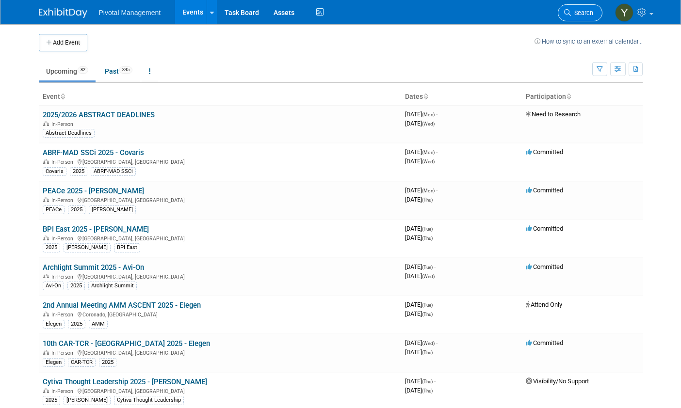
click at [580, 18] on link "Search" at bounding box center [580, 12] width 45 height 17
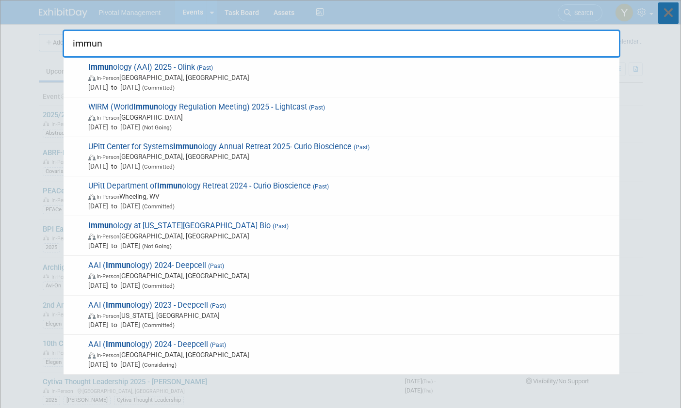
type input "immun"
click at [670, 12] on icon at bounding box center [668, 12] width 20 height 21
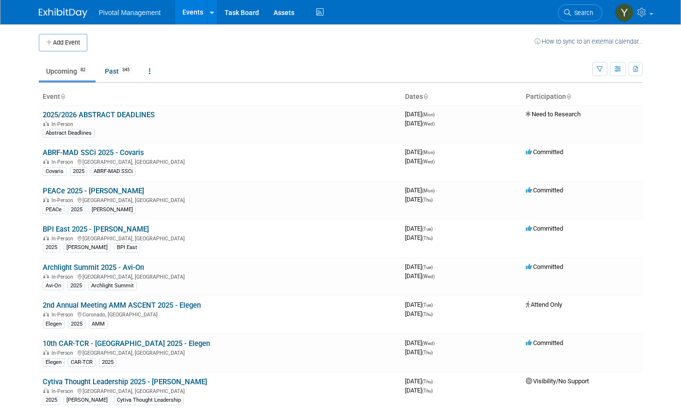
click at [651, 137] on body "Pivotal Management Events Add Event Bulk Upload Events Shareable Event Boards R…" at bounding box center [340, 204] width 681 height 408
click at [68, 42] on button "Add Event" at bounding box center [63, 42] width 48 height 17
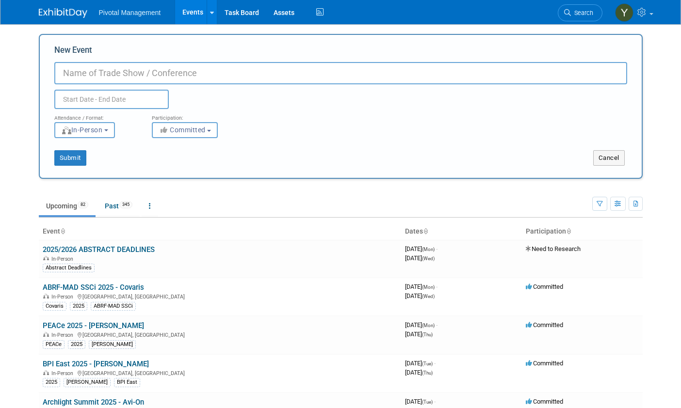
type input "i"
type input "Immunology 2026"
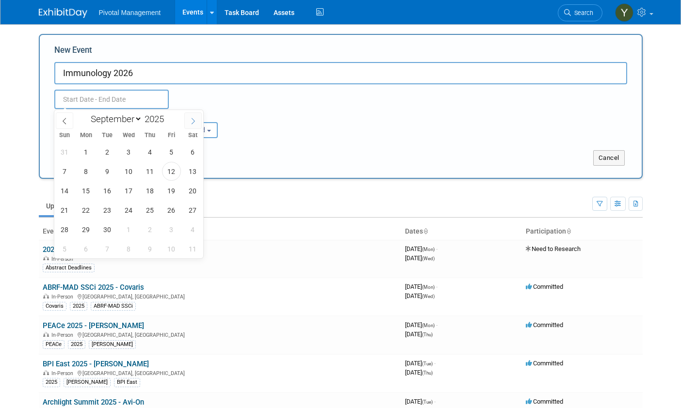
click at [193, 123] on icon at bounding box center [193, 121] width 3 height 6
select select "11"
click at [193, 123] on icon at bounding box center [193, 121] width 3 height 6
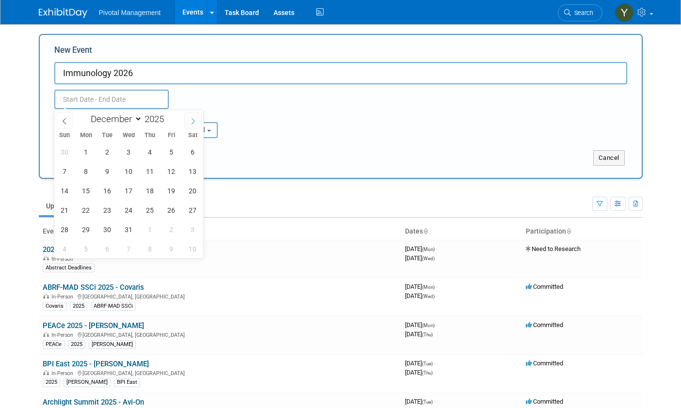
type input "2026"
click at [193, 123] on icon at bounding box center [193, 121] width 3 height 6
select select "3"
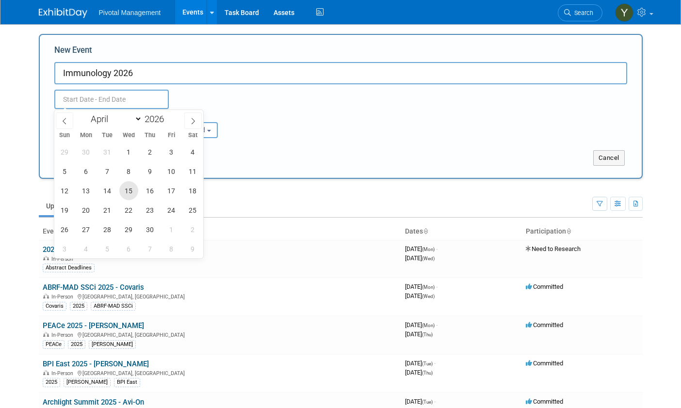
click at [128, 188] on span "15" at bounding box center [128, 190] width 19 height 19
click at [60, 206] on span "19" at bounding box center [64, 210] width 19 height 19
type input "[DATE] to [DATE]"
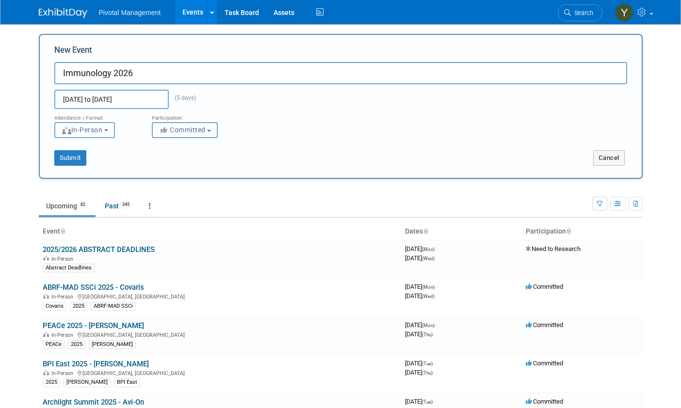
click at [185, 132] on span "Committed" at bounding box center [182, 130] width 47 height 8
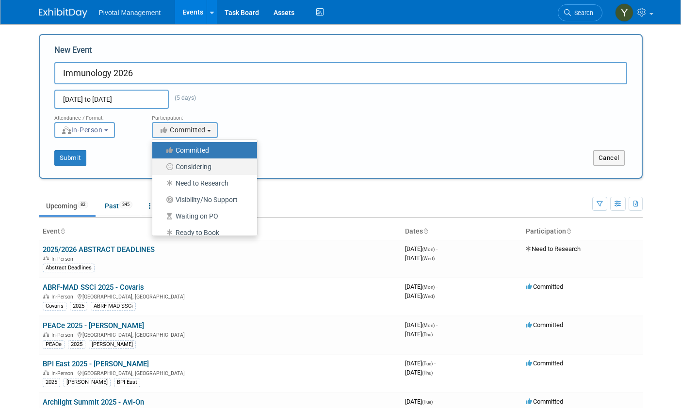
click at [210, 165] on label "Considering" at bounding box center [202, 166] width 90 height 13
click at [161, 165] on input "Considering" at bounding box center [158, 167] width 6 height 6
select select "2"
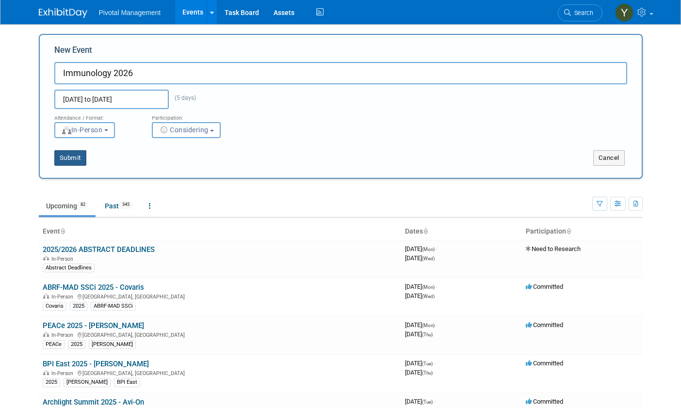
click at [67, 161] on button "Submit" at bounding box center [70, 158] width 32 height 16
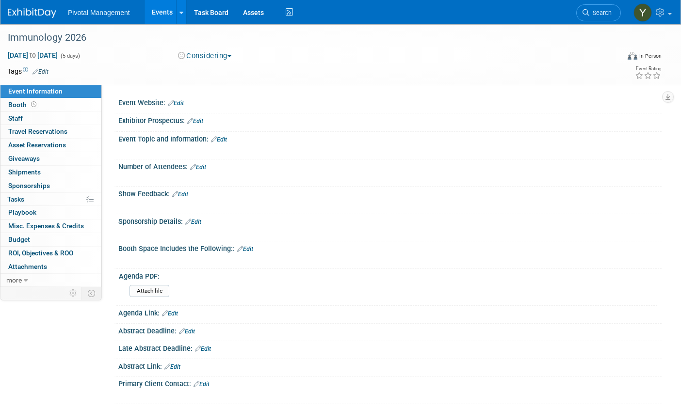
click at [177, 102] on link "Edit" at bounding box center [176, 103] width 16 height 7
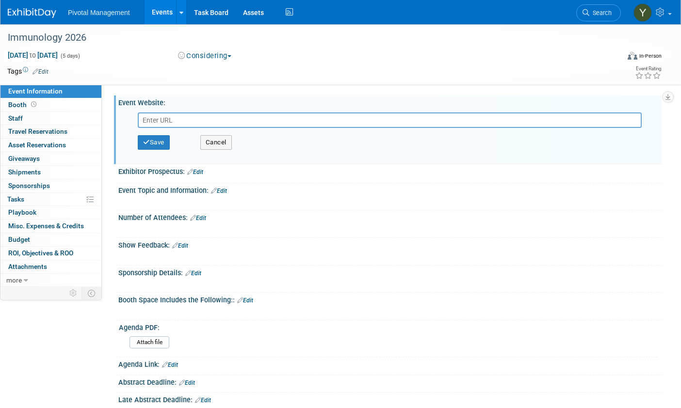
click at [536, 205] on div at bounding box center [342, 202] width 430 height 10
click at [200, 121] on input "text" at bounding box center [390, 120] width 504 height 16
paste input "https://immunology2026.aai.org/"
type input "https://immunology2026.aai.org/"
click at [168, 140] on button "Save" at bounding box center [154, 142] width 32 height 15
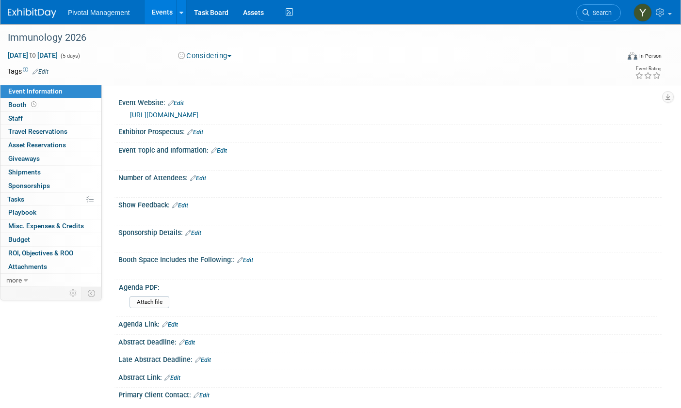
click at [602, 203] on div "Show Feedback: Edit" at bounding box center [389, 204] width 543 height 13
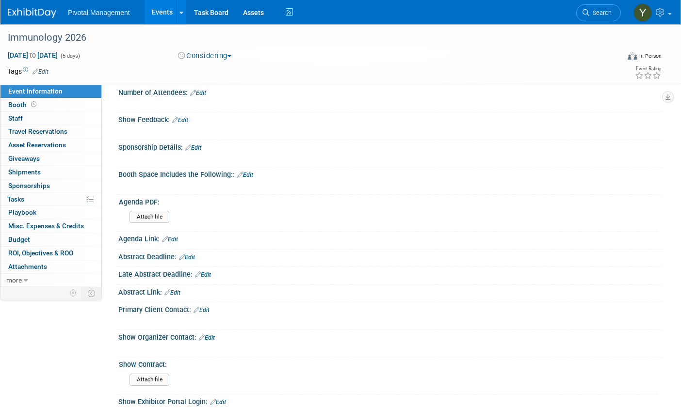
scroll to position [97, 0]
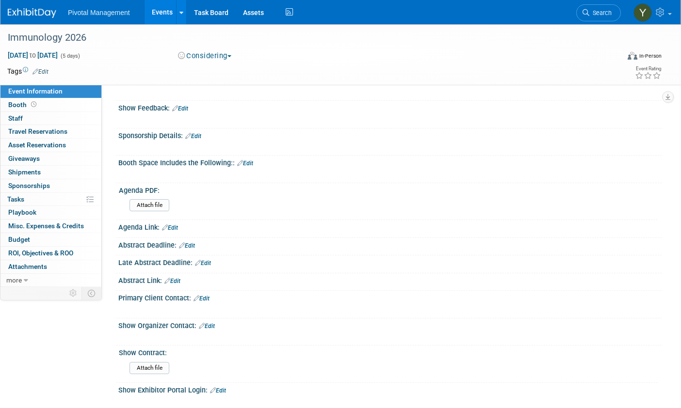
click at [189, 246] on link "Edit" at bounding box center [187, 245] width 16 height 7
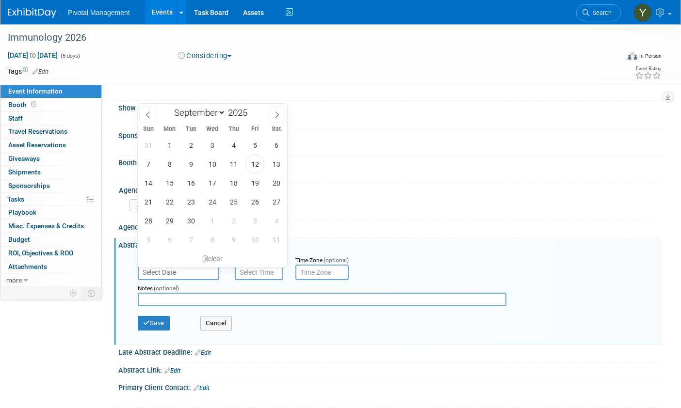
click at [187, 272] on input "text" at bounding box center [178, 273] width 81 height 16
click at [276, 113] on icon at bounding box center [276, 115] width 7 height 7
select select "9"
click at [211, 185] on span "15" at bounding box center [212, 183] width 19 height 19
type input "Oct 15, 2025"
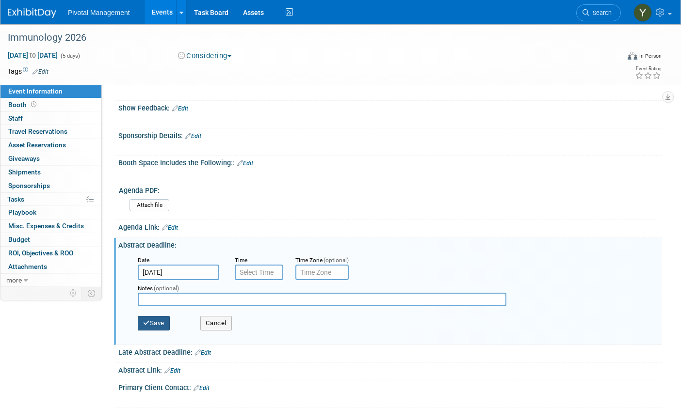
click at [154, 325] on button "Save" at bounding box center [154, 323] width 32 height 15
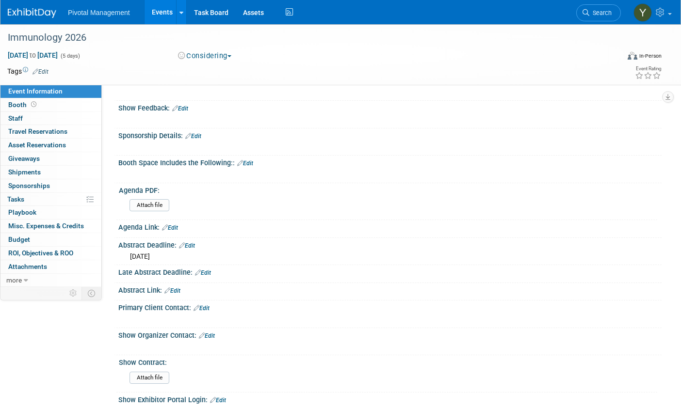
click at [594, 274] on div "Late Abstract Deadline: Edit" at bounding box center [389, 271] width 543 height 13
click at [192, 245] on link "Edit" at bounding box center [187, 245] width 16 height 7
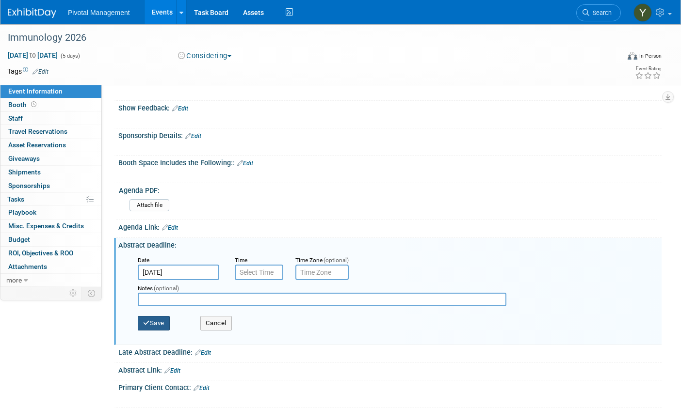
click at [157, 322] on button "Save" at bounding box center [154, 323] width 32 height 15
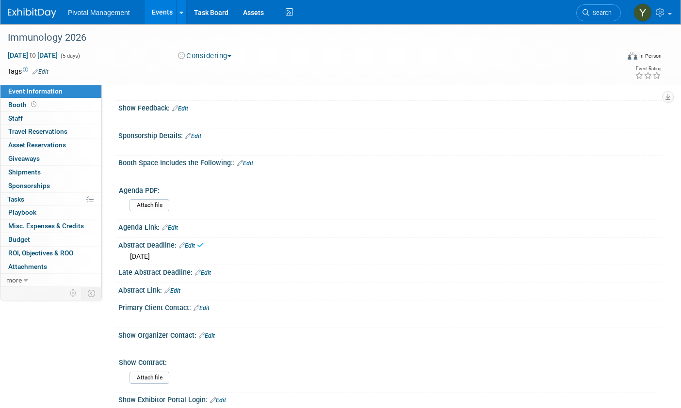
click at [180, 289] on link "Edit" at bounding box center [172, 291] width 16 height 7
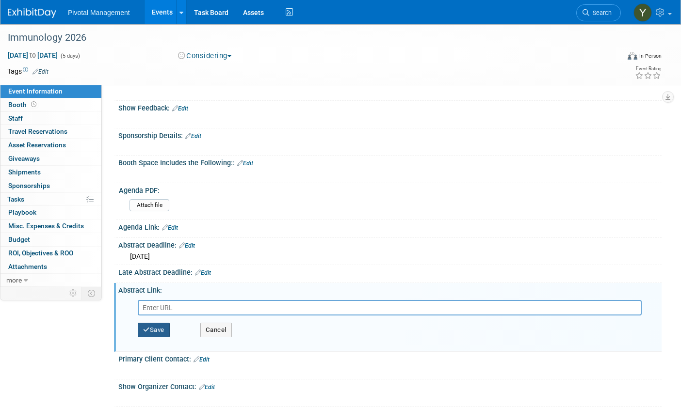
click at [151, 327] on button "Save" at bounding box center [154, 330] width 32 height 15
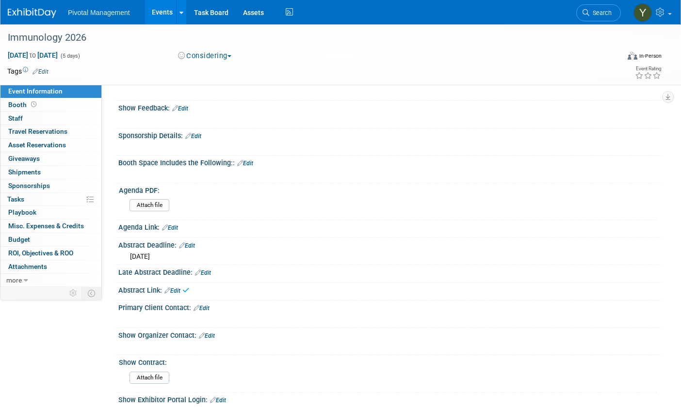
scroll to position [145, 0]
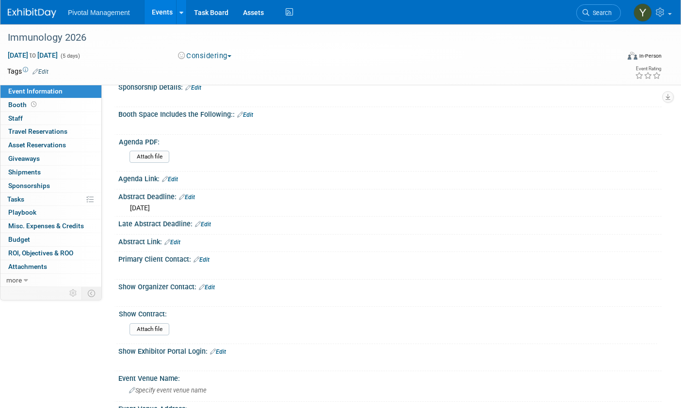
click at [556, 215] on div "Abstract Deadline: Edit Wed. Oct 15, 2025 Date Oct 15, 2025 Time Time Zone (opt…" at bounding box center [387, 204] width 547 height 28
click at [180, 242] on link "Edit" at bounding box center [172, 242] width 16 height 7
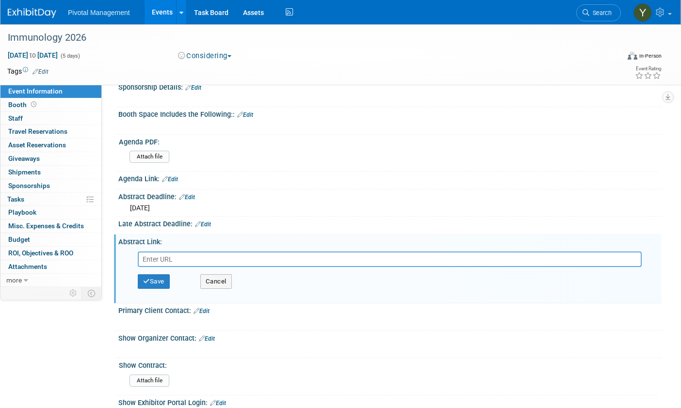
click at [178, 260] on input "text" at bounding box center [390, 260] width 504 height 16
type input "https://immunology2026.aai.org/abstracts/"
click at [162, 281] on button "Save" at bounding box center [154, 281] width 32 height 15
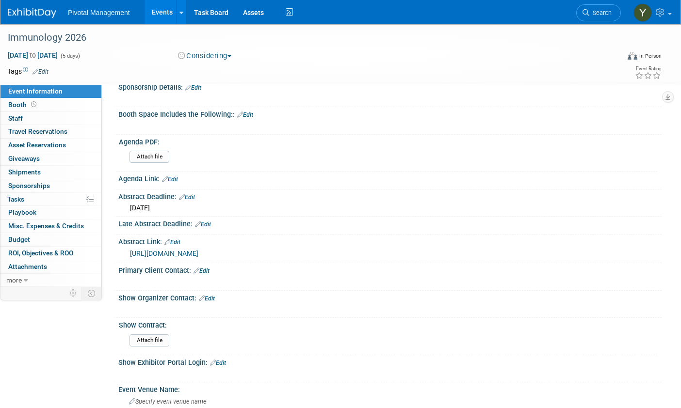
click at [582, 211] on div "Wed. Oct 15, 2025" at bounding box center [390, 207] width 529 height 12
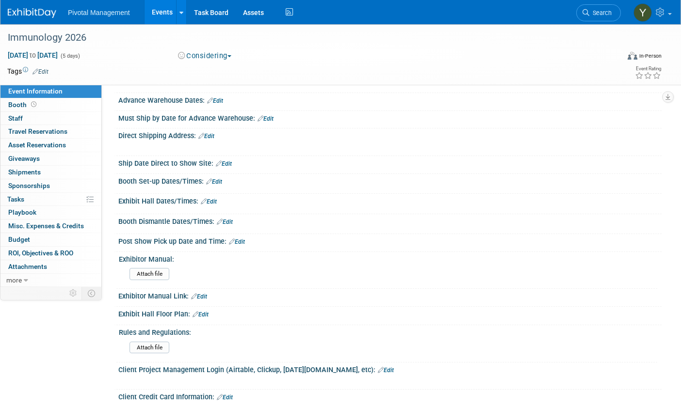
scroll to position [582, 0]
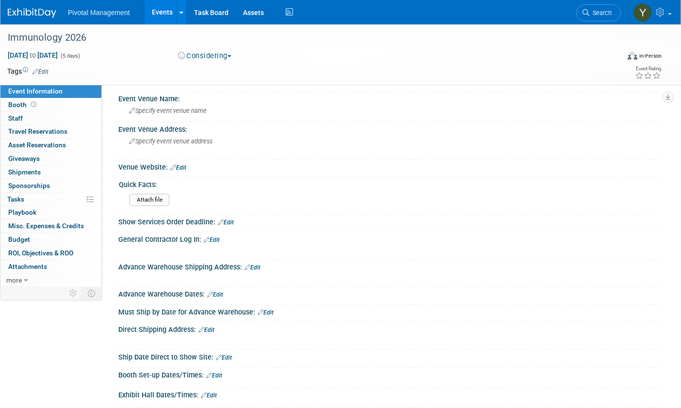
click at [555, 192] on div "Attach file" at bounding box center [391, 200] width 531 height 23
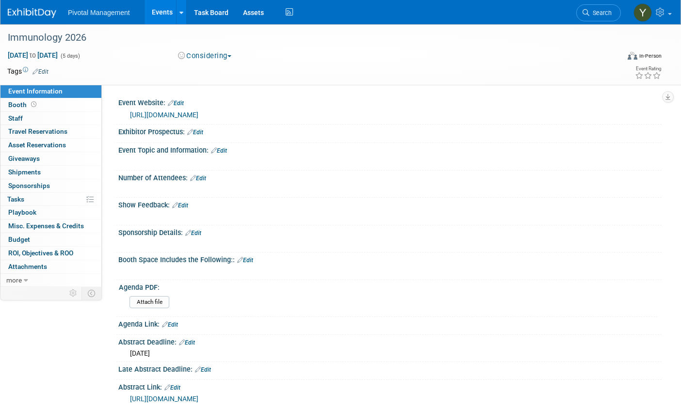
scroll to position [48, 0]
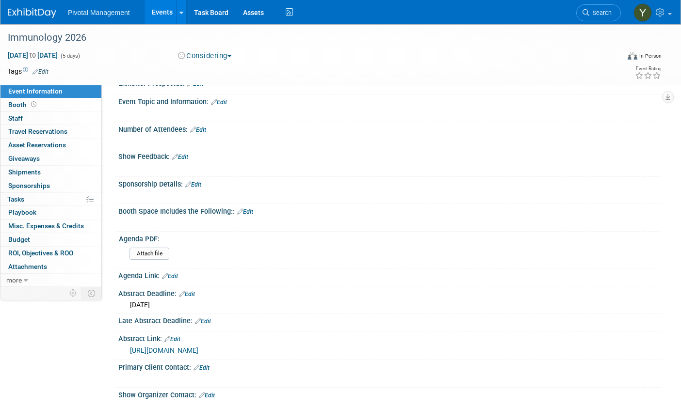
click at [197, 184] on link "Edit" at bounding box center [193, 184] width 16 height 7
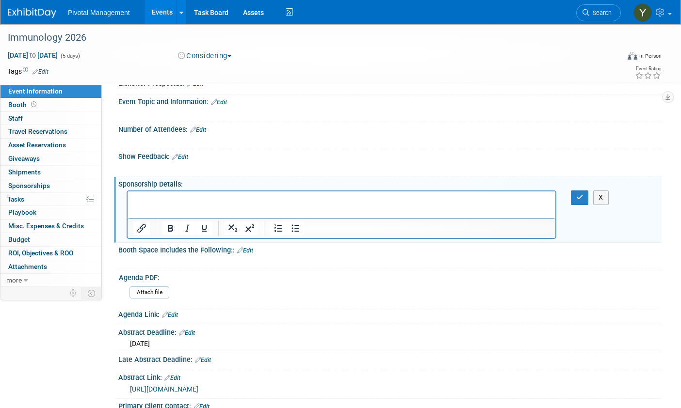
scroll to position [0, 0]
click at [546, 304] on div "Agenda PDF: Attach file" at bounding box center [386, 289] width 541 height 37
click at [237, 200] on p "Rich Text Area. Press ALT-0 for help." at bounding box center [341, 200] width 417 height 10
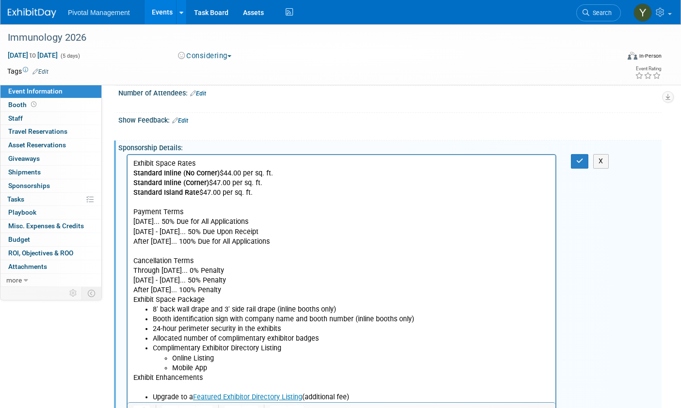
scroll to position [50, 0]
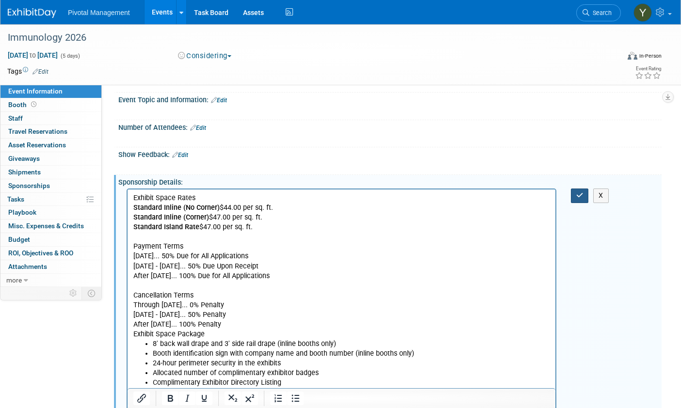
click at [585, 194] on button "button" at bounding box center [580, 196] width 18 height 14
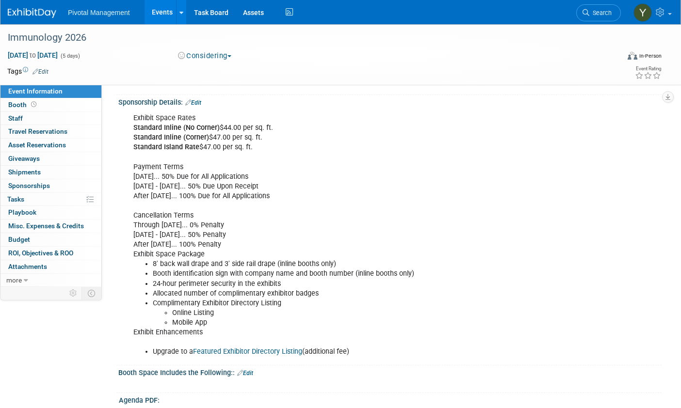
scroll to position [147, 0]
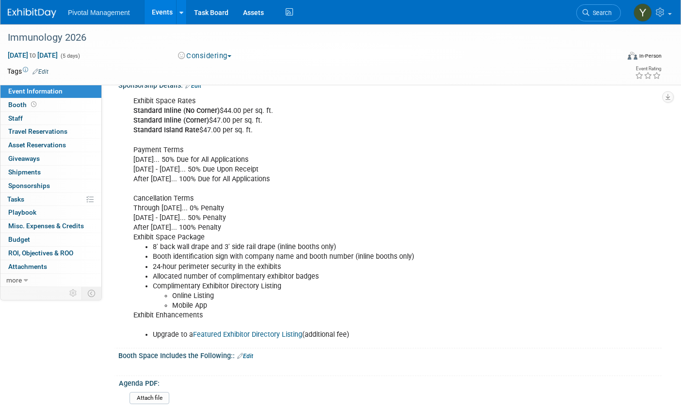
drag, startPoint x: 133, startPoint y: 99, endPoint x: 338, endPoint y: 329, distance: 308.0
click at [352, 338] on div "Exhibit Space Rates Standard Inline (No Corner) $44.00 per sq. ft. Standard Inl…" at bounding box center [342, 218] width 430 height 253
copy div "Exhibit Space Rates Standard Inline (No Corner) $44.00 per sq. ft. Standard Inl…"
click at [247, 355] on link "Edit" at bounding box center [245, 356] width 16 height 7
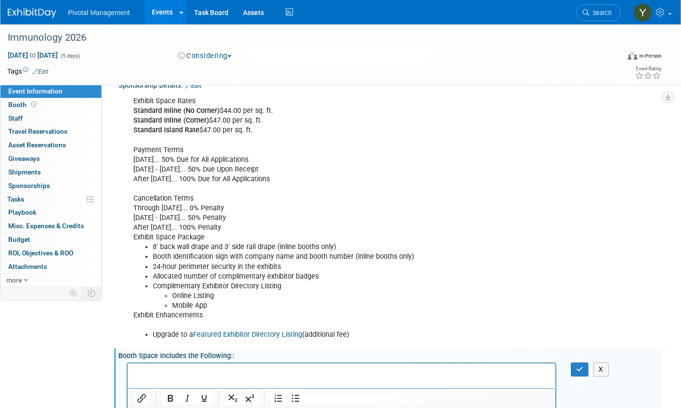
scroll to position [0, 0]
click at [266, 370] on p "Rich Text Area. Press ALT-0 for help." at bounding box center [341, 372] width 417 height 10
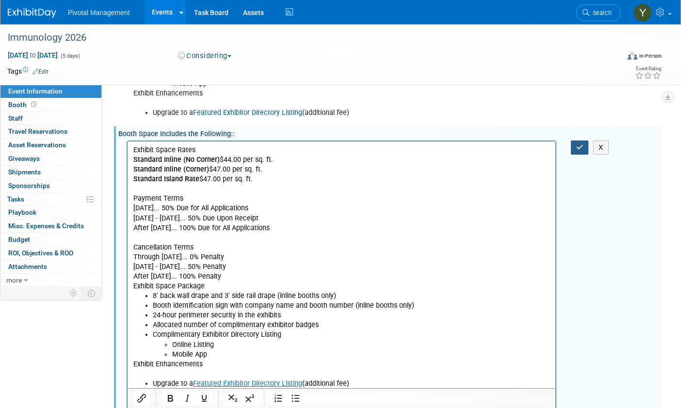
click at [577, 150] on icon "button" at bounding box center [579, 147] width 7 height 7
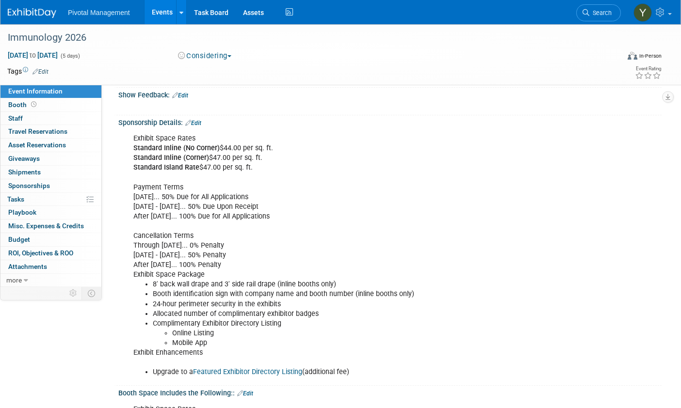
scroll to position [127, 0]
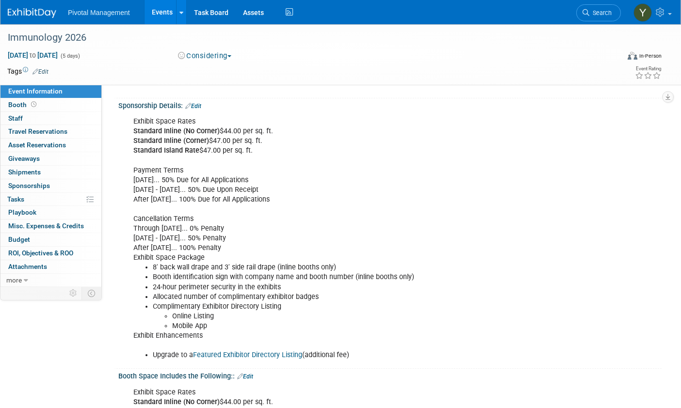
click at [199, 104] on link "Edit" at bounding box center [193, 106] width 16 height 7
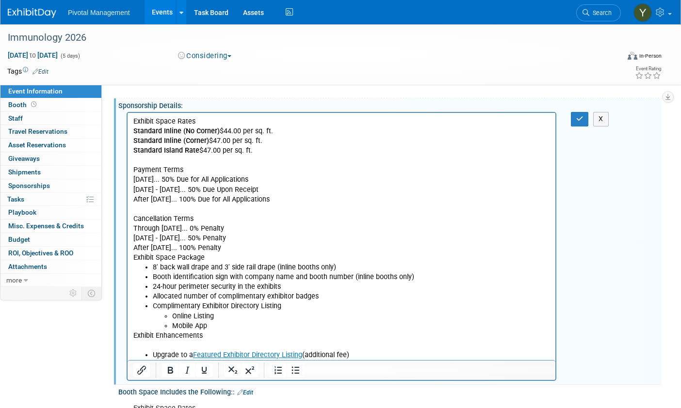
scroll to position [0, 0]
drag, startPoint x: 133, startPoint y: 123, endPoint x: 603, endPoint y: 360, distance: 526.5
click at [555, 360] on html "Exhibit Space Rates Standard Inline (No Corner) $44.00 per sq. ft. Standard Inl…" at bounding box center [342, 236] width 428 height 247
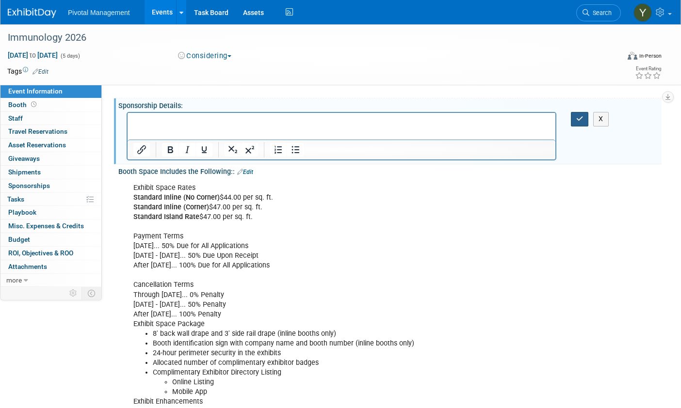
click at [577, 117] on icon "button" at bounding box center [579, 118] width 7 height 7
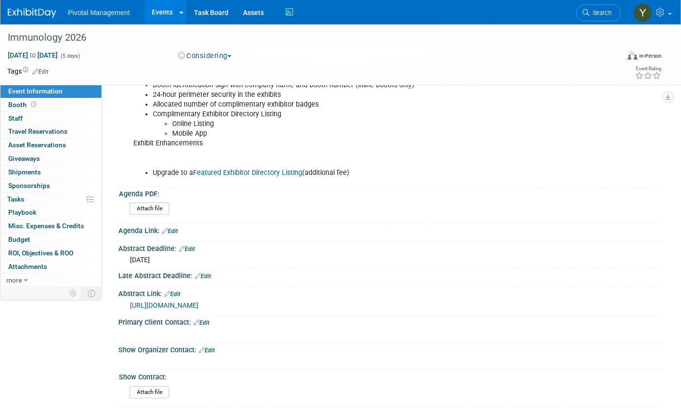
scroll to position [369, 0]
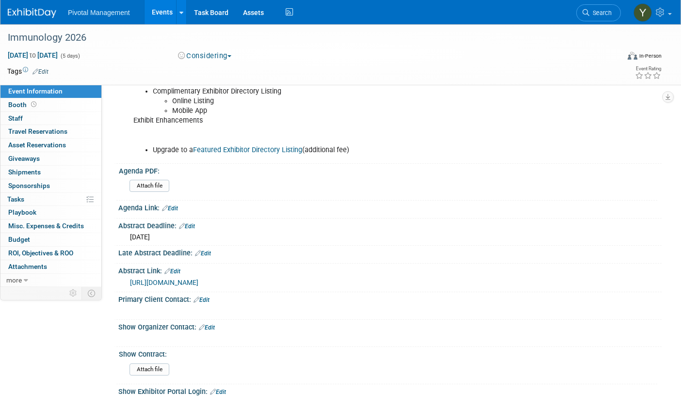
click at [552, 180] on div "Attach file" at bounding box center [391, 188] width 524 height 16
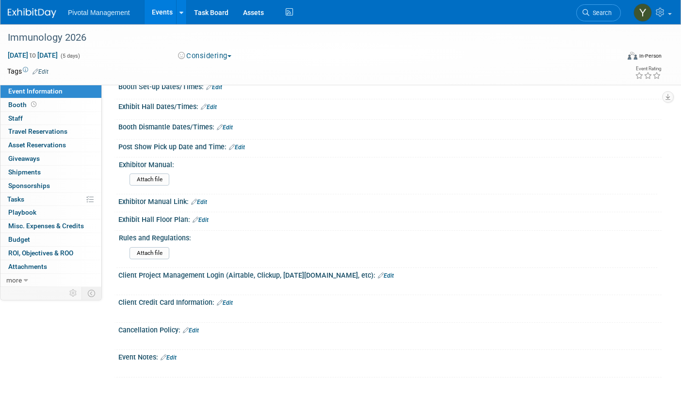
scroll to position [1000, 0]
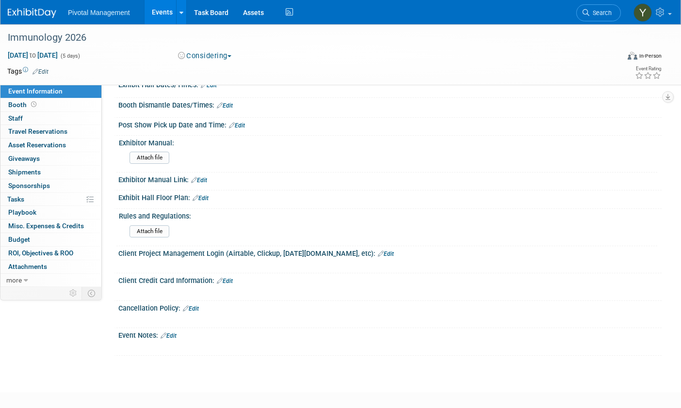
click at [205, 196] on link "Edit" at bounding box center [200, 198] width 16 height 7
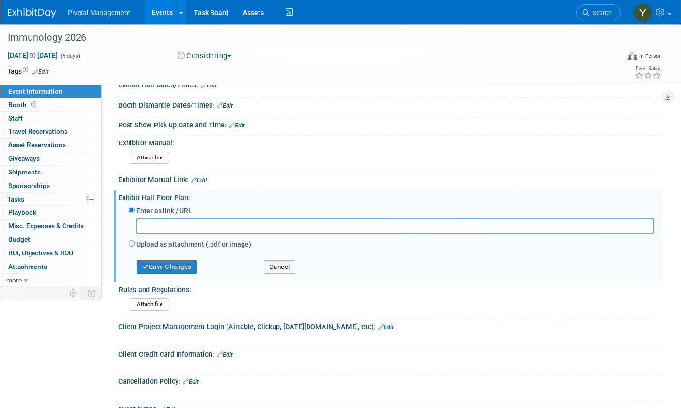
click at [189, 222] on input "text" at bounding box center [395, 225] width 518 height 15
type input "https://events.jspargo.com/IMMUNOLOGY26/Public/eventmap.aspx?ID=118669&shmode=E"
click at [178, 264] on button "Save Changes" at bounding box center [167, 267] width 60 height 14
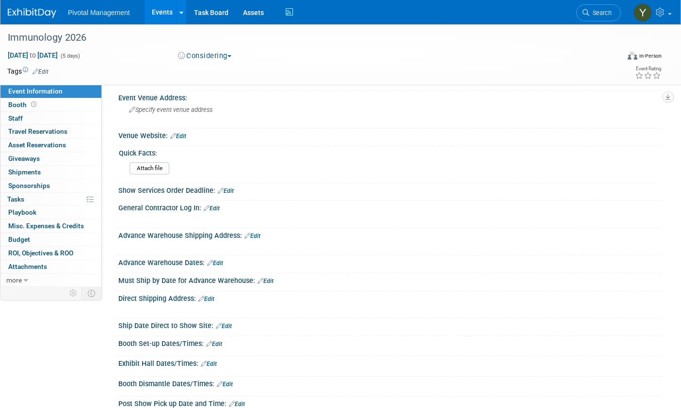
scroll to position [757, 0]
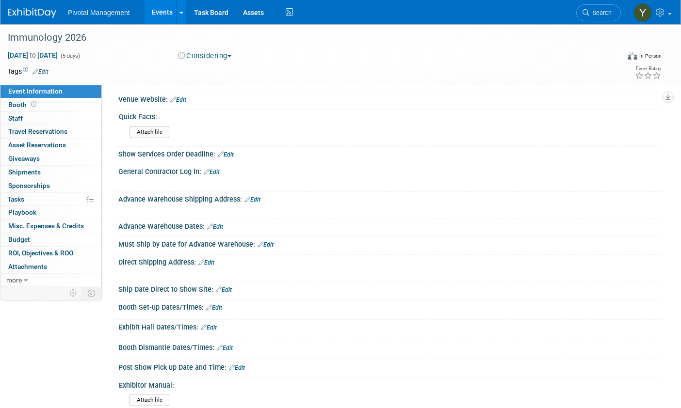
click at [528, 199] on div "Advance Warehouse Shipping Address: Edit" at bounding box center [389, 198] width 543 height 13
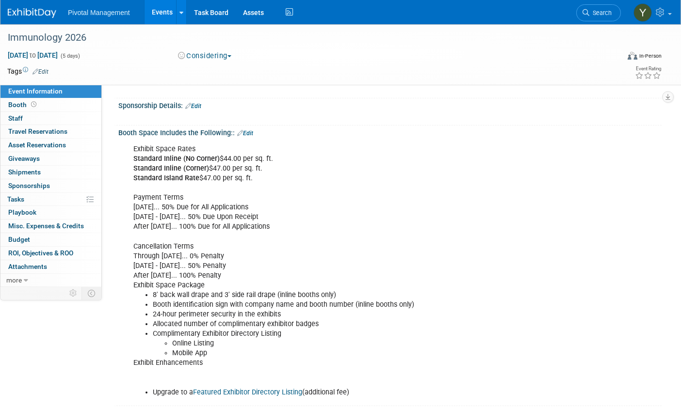
scroll to position [0, 0]
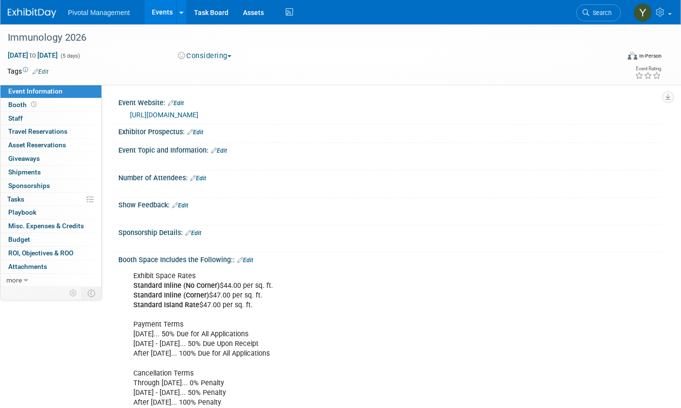
click at [222, 154] on link "Edit" at bounding box center [219, 150] width 16 height 7
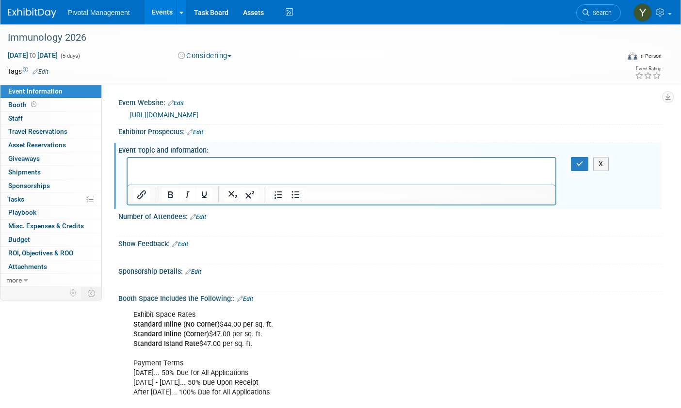
click at [203, 168] on p "Rich Text Area. Press ALT-0 for help." at bounding box center [341, 166] width 417 height 10
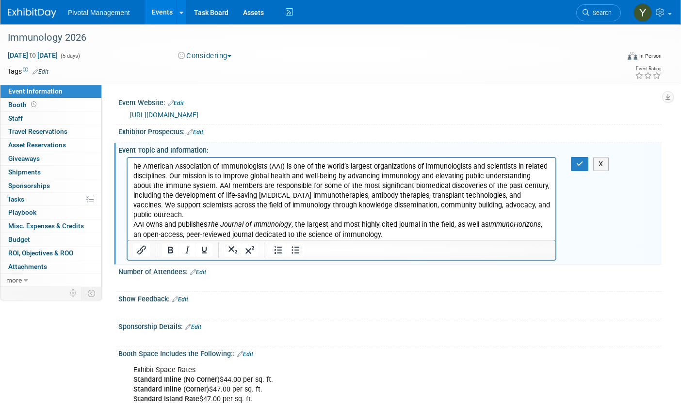
click at [193, 220] on p "AAI owns and publishes The Journal of Immunology , the largest and most highly …" at bounding box center [341, 229] width 417 height 19
click at [197, 214] on p "he American Association of Immunologists (AAI) is one of the world’s largest or…" at bounding box center [341, 190] width 417 height 58
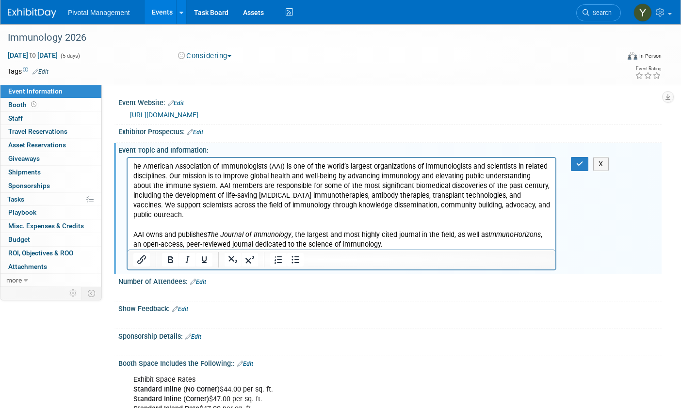
click at [132, 166] on html "he American Association of Immunologists (AAI) is one of the world’s largest or…" at bounding box center [342, 204] width 428 height 92
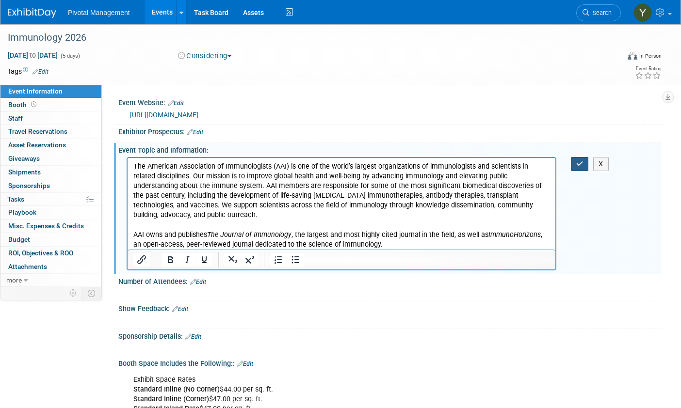
click at [576, 169] on button "button" at bounding box center [580, 164] width 18 height 14
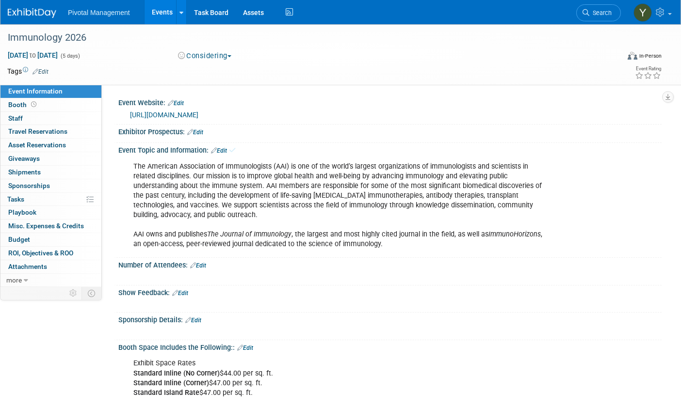
scroll to position [48, 0]
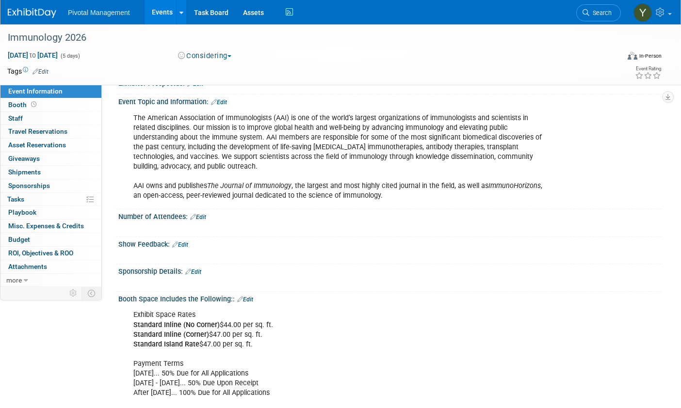
click at [551, 267] on div "Sponsorship Details: Edit" at bounding box center [389, 270] width 543 height 13
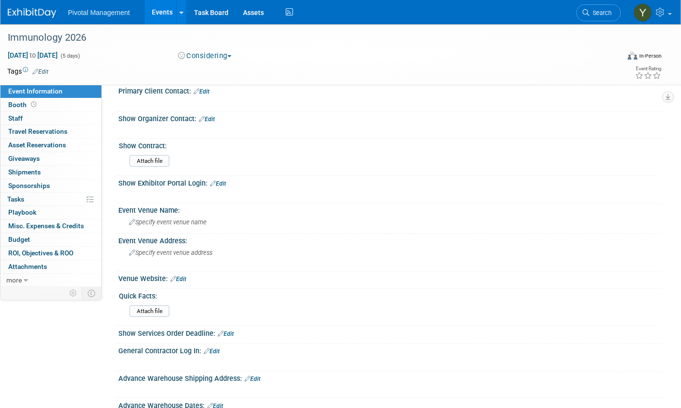
scroll to position [679, 0]
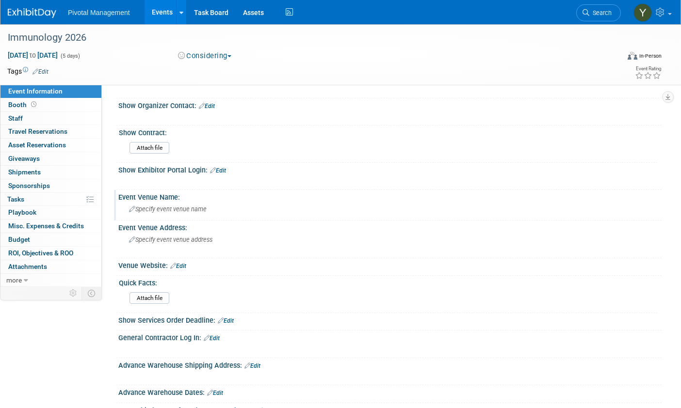
click at [170, 208] on span "Specify event venue name" at bounding box center [168, 209] width 78 height 7
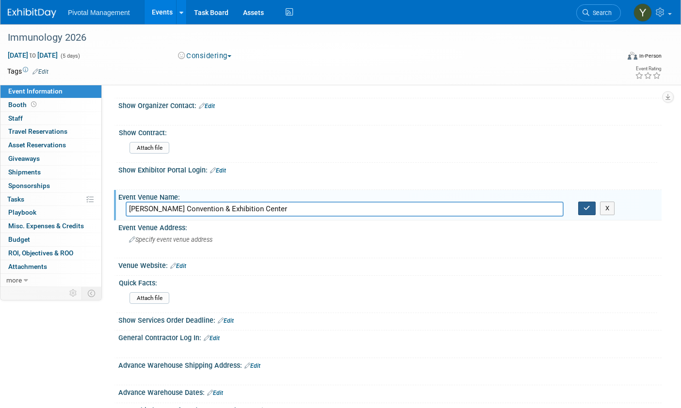
type input "Thomas M. Menio Convention & Exhibition Center"
click at [581, 210] on button "button" at bounding box center [586, 209] width 17 height 14
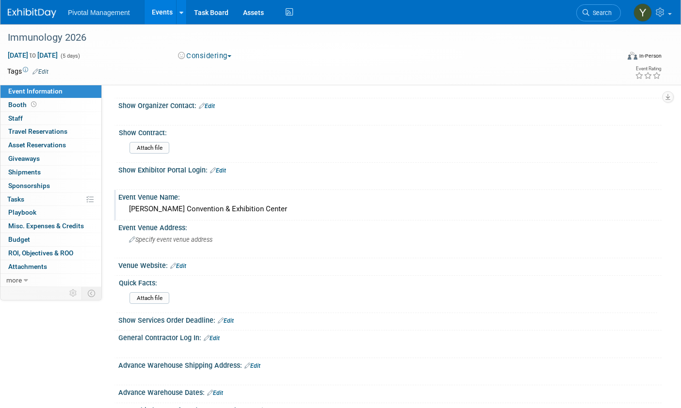
click at [536, 208] on div "Thomas M. Menio Convention & Exhibition Center" at bounding box center [390, 209] width 529 height 15
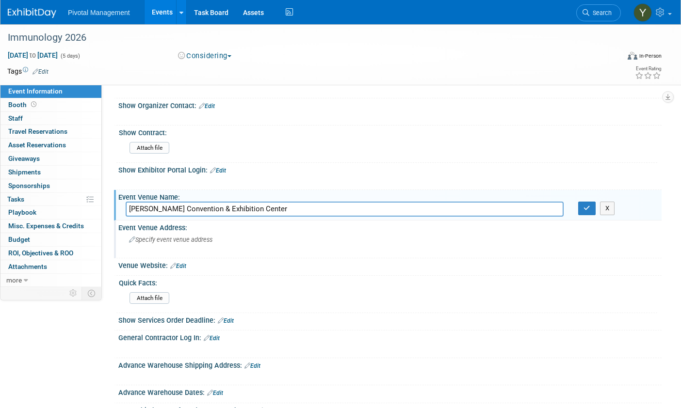
click at [154, 243] on div "Specify event venue address" at bounding box center [232, 243] width 212 height 22
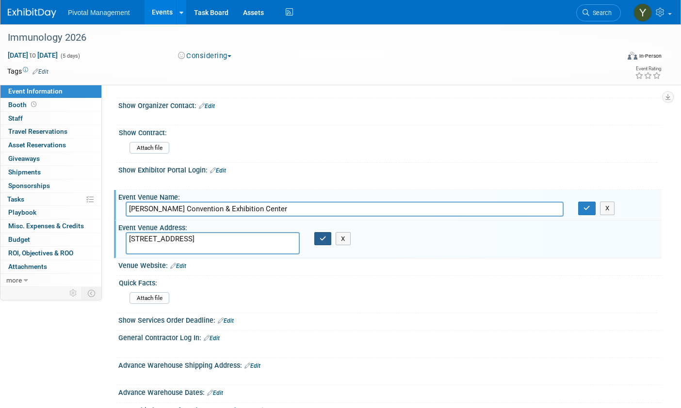
type textarea "415 Summer Street Boston, MA 02210"
click at [322, 240] on icon "button" at bounding box center [323, 239] width 7 height 6
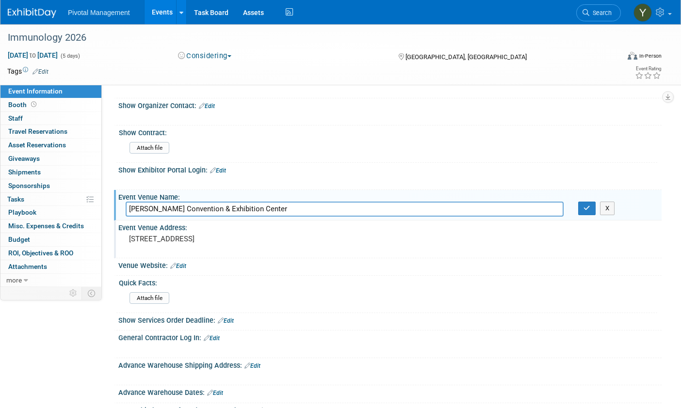
click at [180, 267] on link "Edit" at bounding box center [178, 266] width 16 height 7
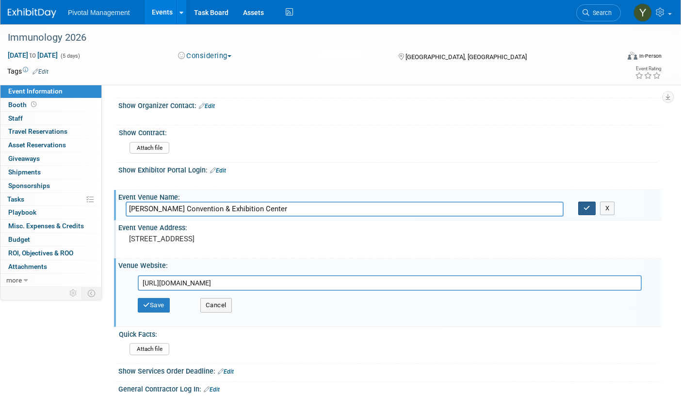
type input "https://www.massconvention.com/"
click at [582, 209] on button "button" at bounding box center [586, 209] width 17 height 14
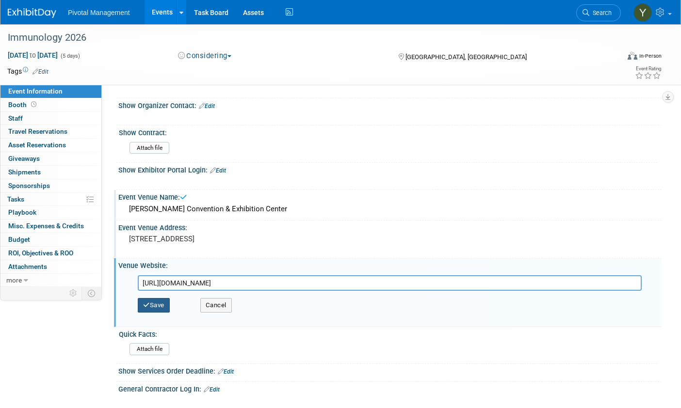
click at [163, 305] on button "Save" at bounding box center [154, 305] width 32 height 15
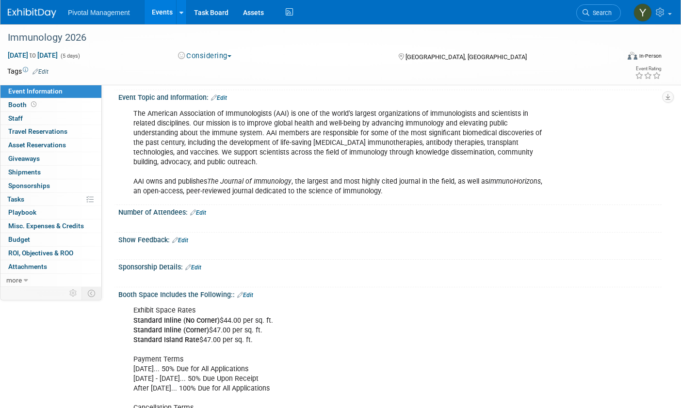
scroll to position [0, 0]
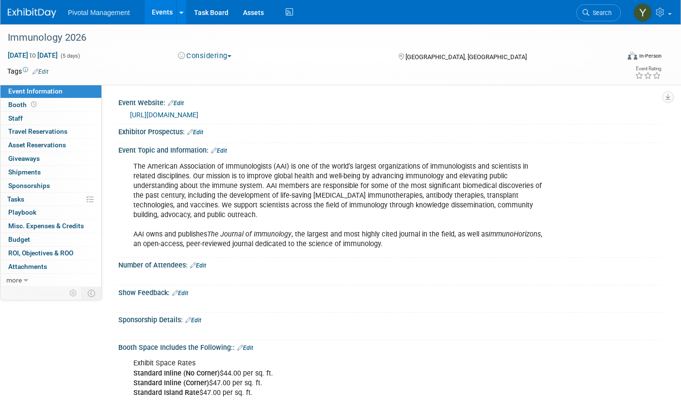
click at [599, 228] on div "The American Association of Immunologists (AAI) is one of the world’s largest o…" at bounding box center [389, 205] width 543 height 101
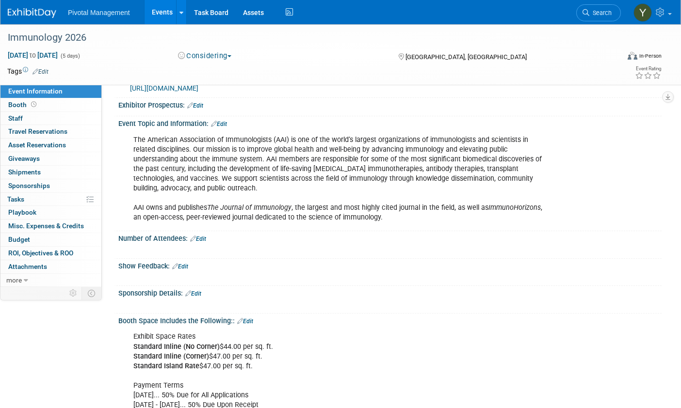
scroll to position [48, 0]
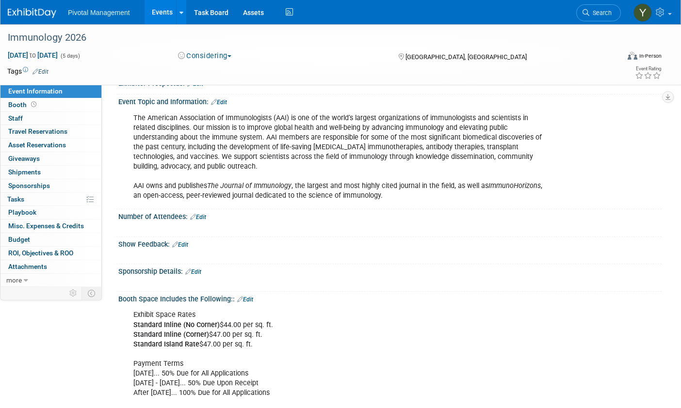
click at [160, 8] on link "Events" at bounding box center [161, 12] width 35 height 24
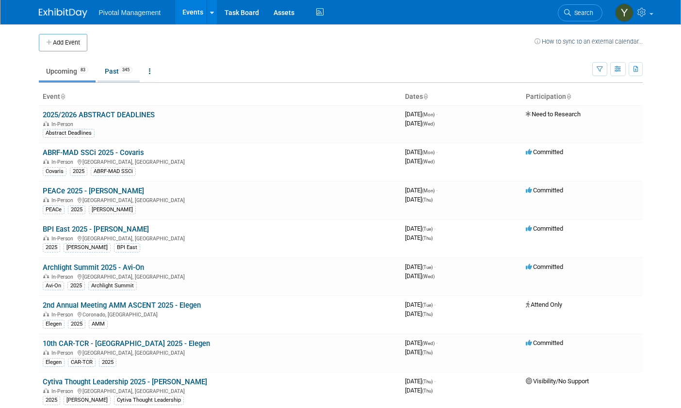
click at [118, 66] on link "Past 345" at bounding box center [118, 71] width 42 height 18
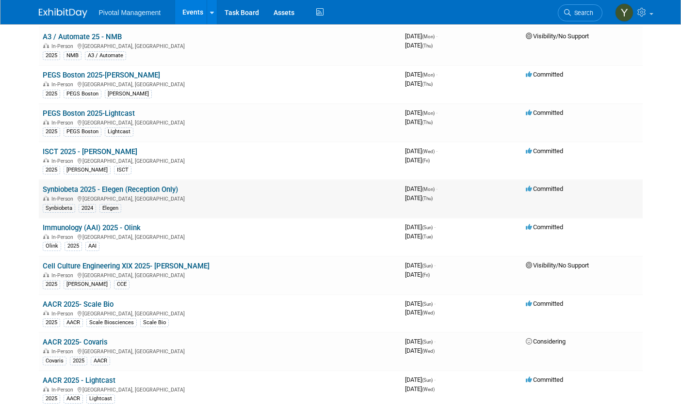
scroll to position [824, 0]
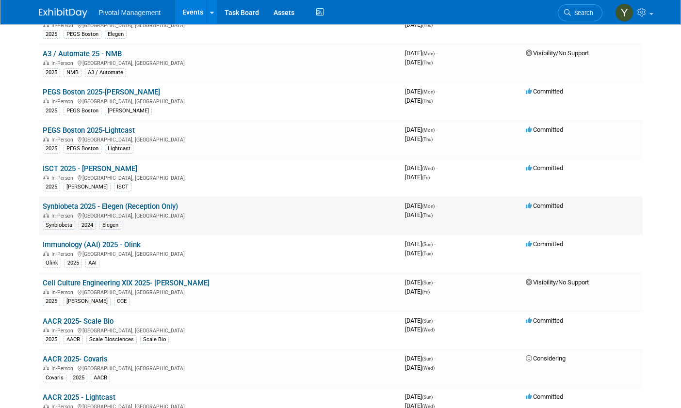
click at [128, 207] on link "Synbiobeta 2025 - Elegen (Reception Only)" at bounding box center [110, 206] width 135 height 9
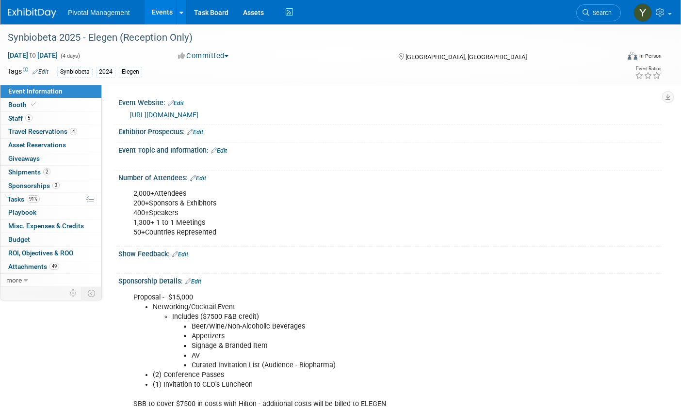
click at [198, 114] on link "[URL][DOMAIN_NAME]" at bounding box center [164, 115] width 68 height 8
click at [621, 196] on div "2,000+Attendees 200+Sponsors & Exhibitors 400+Speakers 1,300+ 1 to 1 Meetings 5…" at bounding box center [389, 213] width 543 height 62
click at [167, 9] on link "Events" at bounding box center [161, 12] width 35 height 24
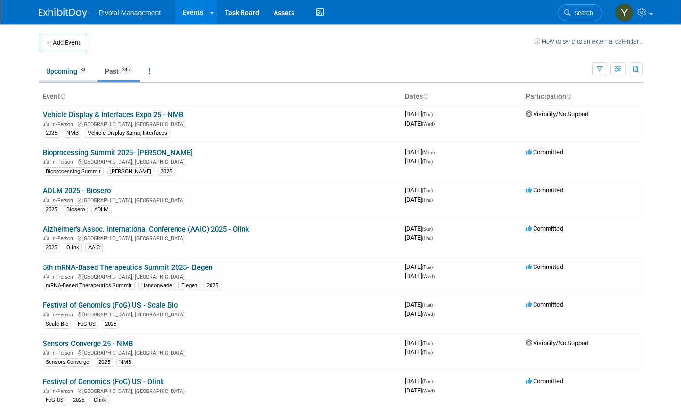
click at [65, 70] on link "Upcoming 83" at bounding box center [67, 71] width 57 height 18
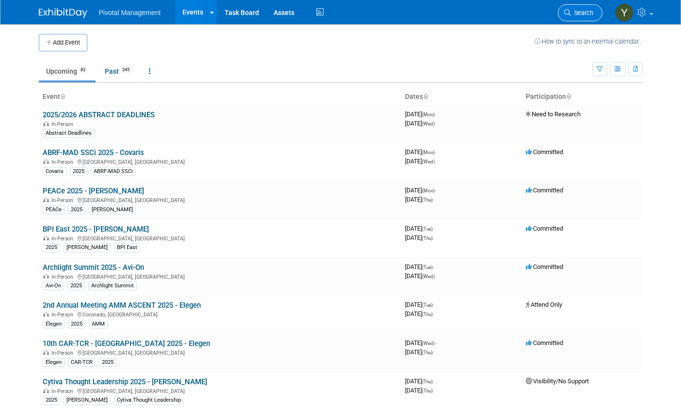
click at [573, 12] on span "Search" at bounding box center [582, 12] width 22 height 7
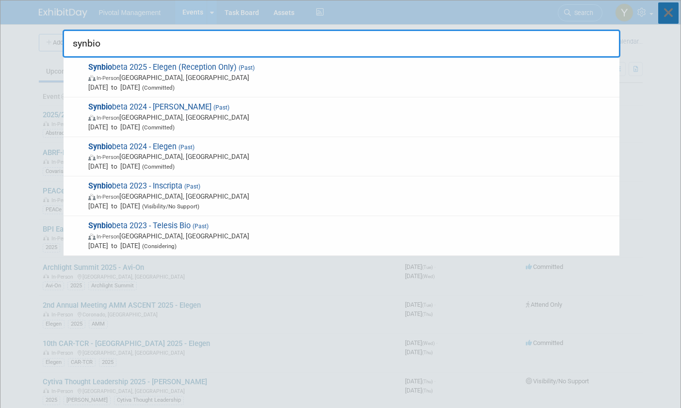
type input "synbio"
click at [672, 15] on icon at bounding box center [668, 12] width 20 height 21
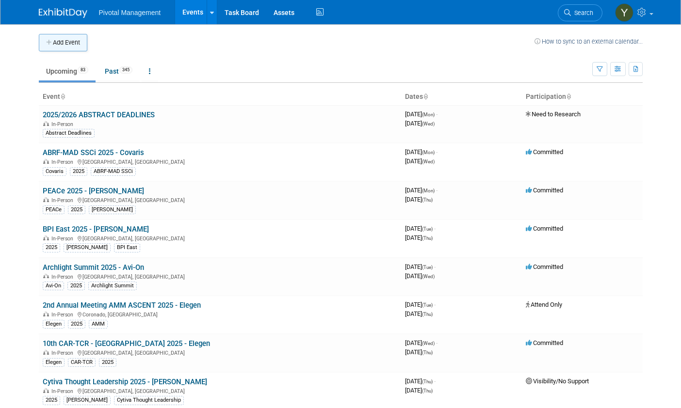
click at [80, 40] on button "Add Event" at bounding box center [63, 42] width 48 height 17
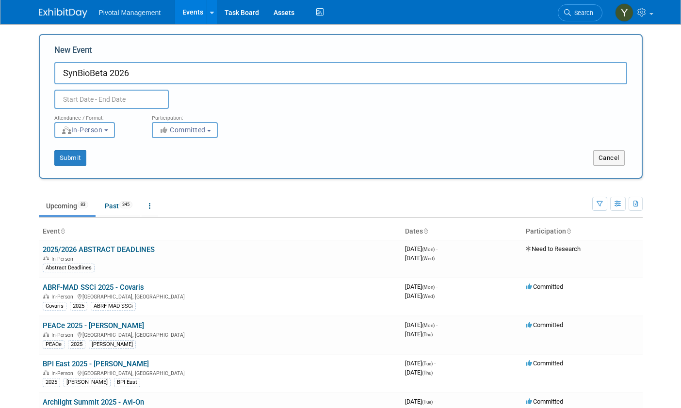
type input "SynBioBeta 2026"
click at [562, 70] on input "SynBioBeta 2026" at bounding box center [340, 73] width 573 height 22
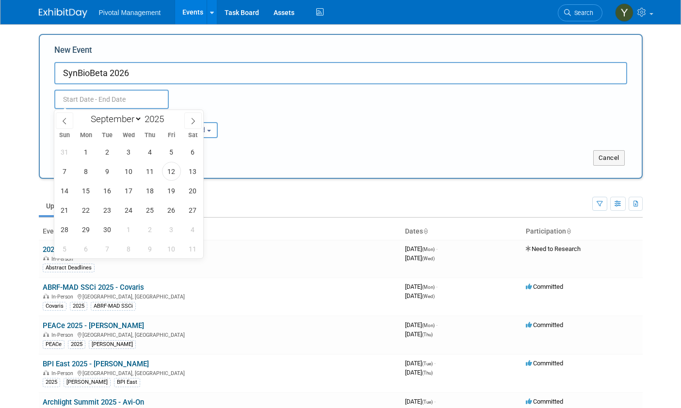
click at [127, 97] on input "text" at bounding box center [111, 99] width 114 height 19
click at [190, 118] on icon at bounding box center [193, 121] width 7 height 7
select select "11"
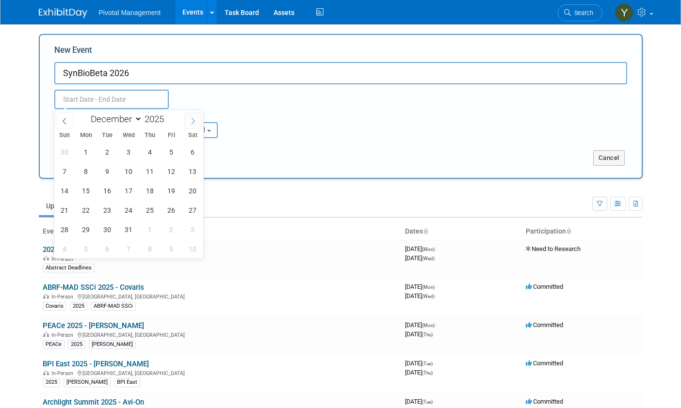
click at [190, 118] on icon at bounding box center [193, 121] width 7 height 7
type input "2026"
click at [190, 118] on icon at bounding box center [193, 121] width 7 height 7
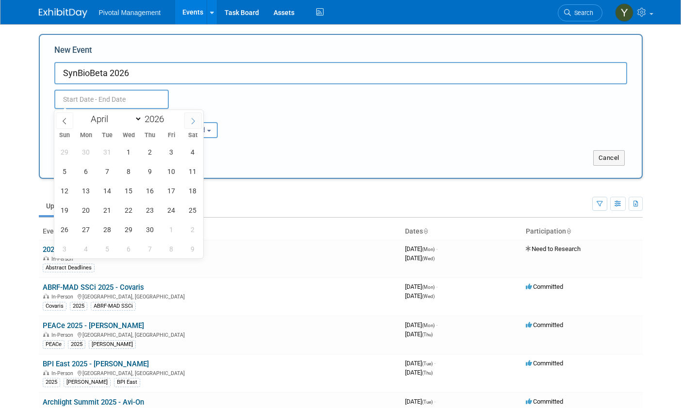
click at [190, 118] on icon at bounding box center [193, 121] width 7 height 7
select select "4"
click at [87, 173] on span "4" at bounding box center [86, 171] width 19 height 19
click at [152, 172] on span "7" at bounding box center [150, 171] width 19 height 19
type input "[DATE] to [DATE]"
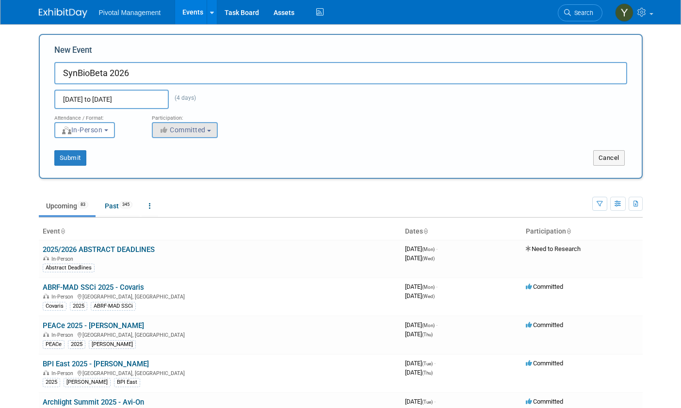
click at [183, 139] on div "Submit Cancel" at bounding box center [340, 152] width 587 height 28
click at [203, 135] on button "Committed" at bounding box center [185, 130] width 66 height 16
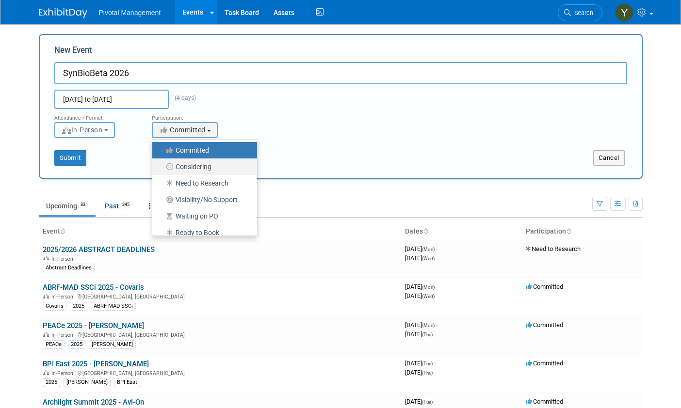
click at [217, 165] on label "Considering" at bounding box center [202, 166] width 90 height 13
click at [161, 165] on input "Considering" at bounding box center [158, 167] width 6 height 6
select select "2"
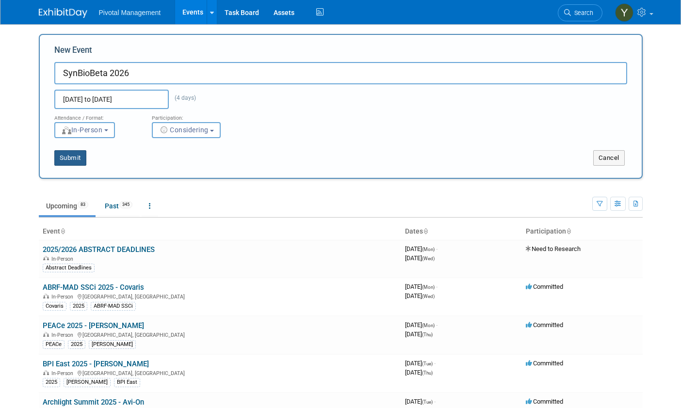
click at [72, 158] on button "Submit" at bounding box center [70, 158] width 32 height 16
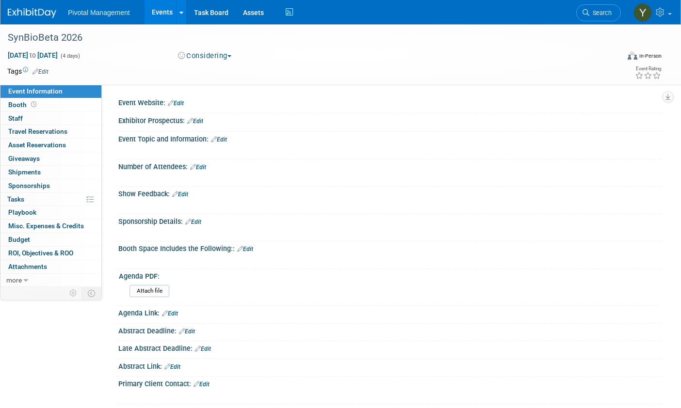
drag, startPoint x: 487, startPoint y: 216, endPoint x: 478, endPoint y: 220, distance: 10.0
click at [487, 216] on div "Sponsorship Details: Edit" at bounding box center [389, 220] width 543 height 13
click at [181, 101] on link "Edit" at bounding box center [176, 103] width 16 height 7
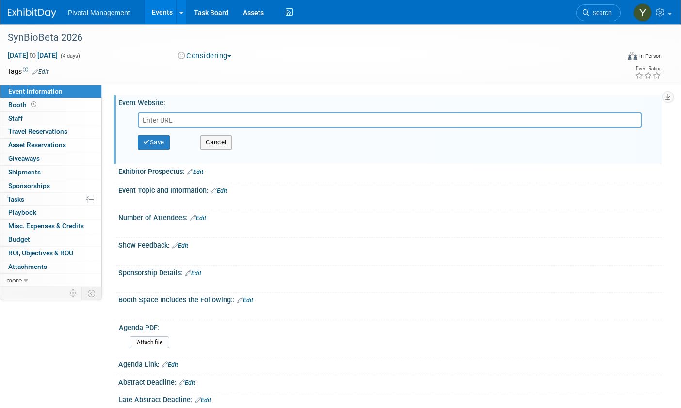
click at [185, 120] on input "text" at bounding box center [390, 120] width 504 height 16
type input "[URL][DOMAIN_NAME]"
click at [157, 144] on button "Save" at bounding box center [154, 142] width 32 height 15
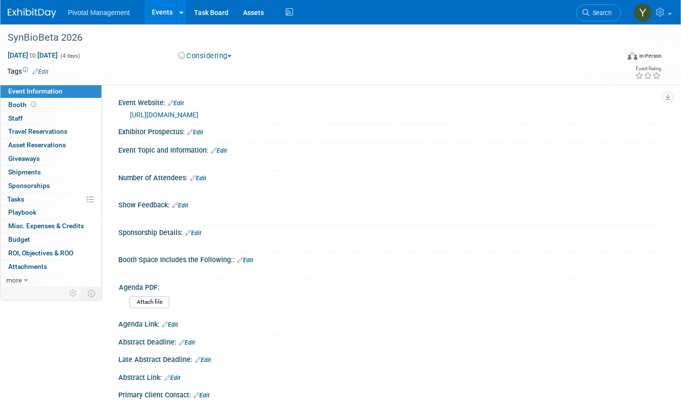
click at [584, 201] on div "Show Feedback: Edit" at bounding box center [389, 204] width 543 height 13
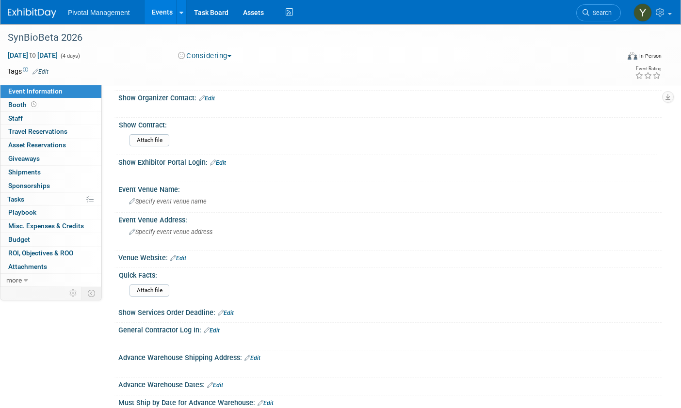
scroll to position [339, 0]
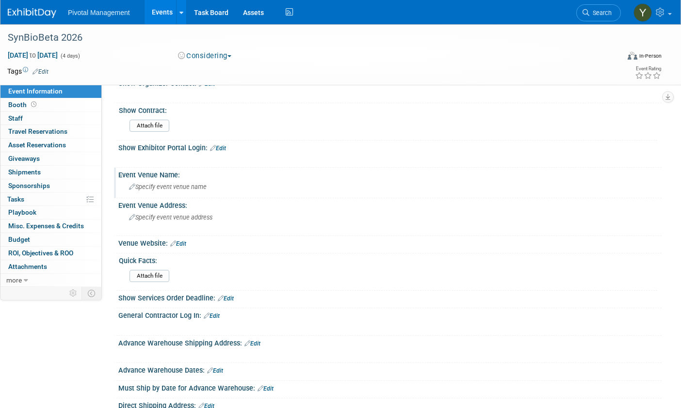
click at [180, 187] on span "Specify event venue name" at bounding box center [168, 186] width 78 height 7
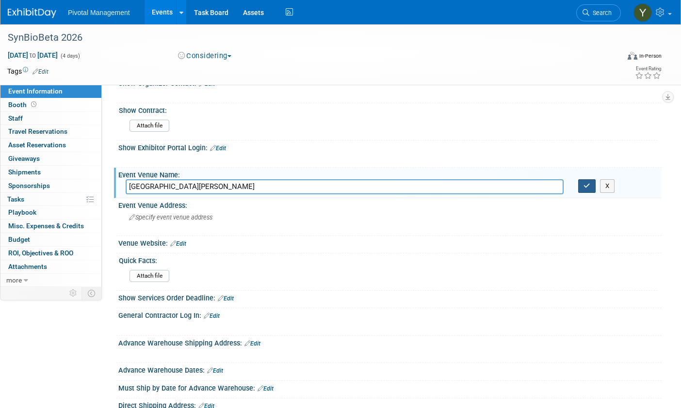
type input "[GEOGRAPHIC_DATA][PERSON_NAME]"
click at [587, 186] on icon "button" at bounding box center [586, 186] width 7 height 6
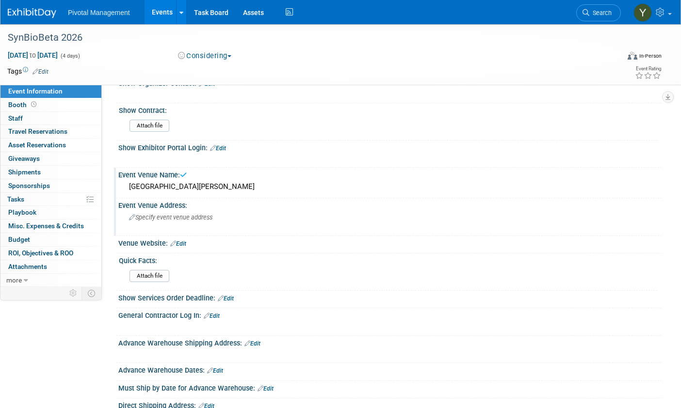
click at [189, 223] on div "Specify event venue address" at bounding box center [232, 221] width 212 height 22
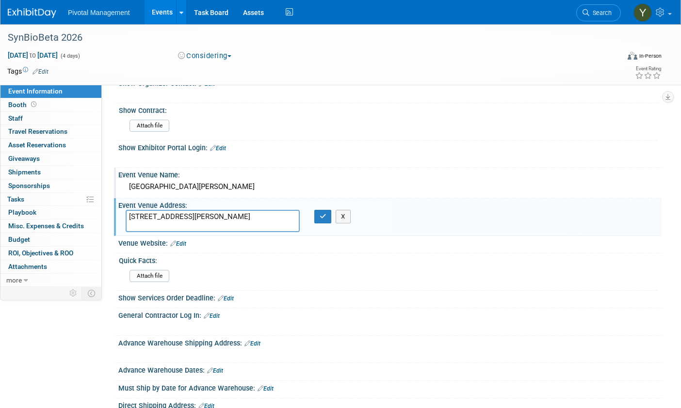
click at [194, 221] on textarea "[STREET_ADDRESS][PERSON_NAME]" at bounding box center [213, 221] width 174 height 22
type textarea "[STREET_ADDRESS][PERSON_NAME]"
click at [321, 218] on icon "button" at bounding box center [323, 216] width 7 height 6
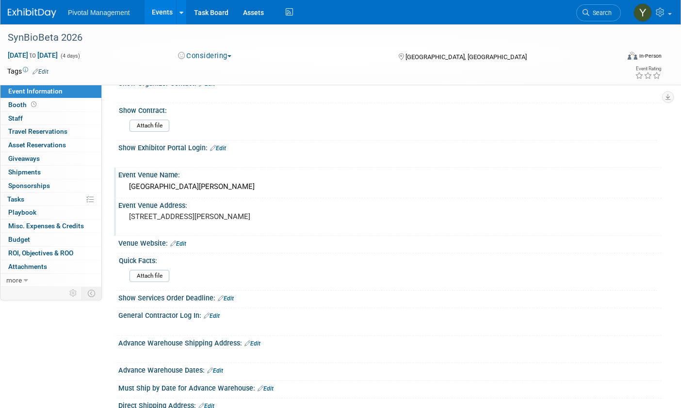
click at [176, 242] on icon at bounding box center [173, 243] width 6 height 6
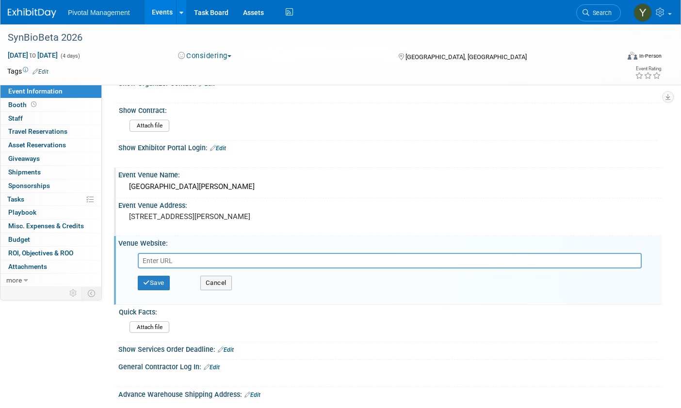
click at [165, 261] on input "text" at bounding box center [390, 261] width 504 height 16
type input "[URL][DOMAIN_NAME]"
click at [149, 280] on icon "button" at bounding box center [146, 283] width 7 height 6
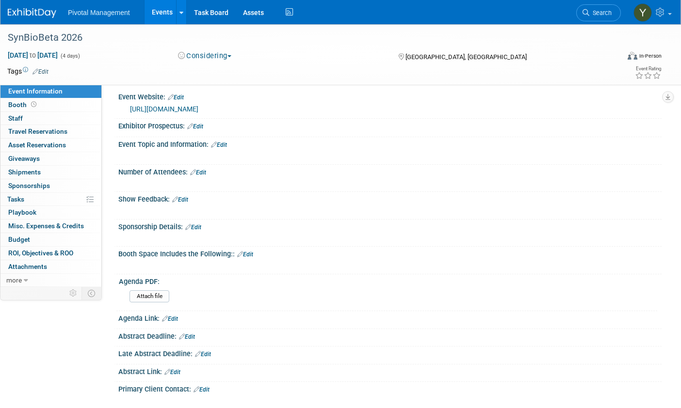
scroll to position [0, 0]
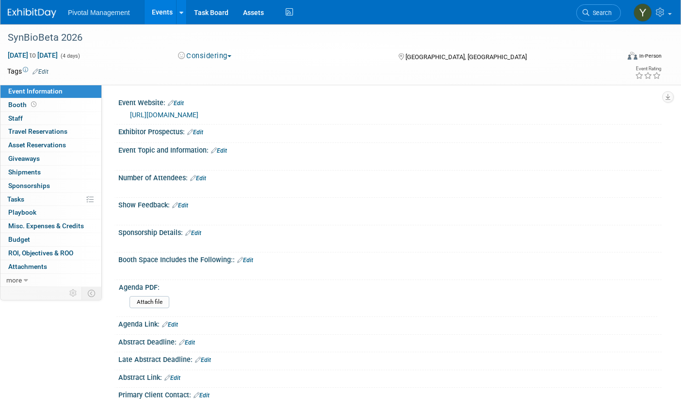
drag, startPoint x: 546, startPoint y: 182, endPoint x: 538, endPoint y: 182, distance: 8.7
click at [546, 182] on div "X" at bounding box center [388, 184] width 531 height 5
click at [226, 151] on link "Edit" at bounding box center [219, 150] width 16 height 7
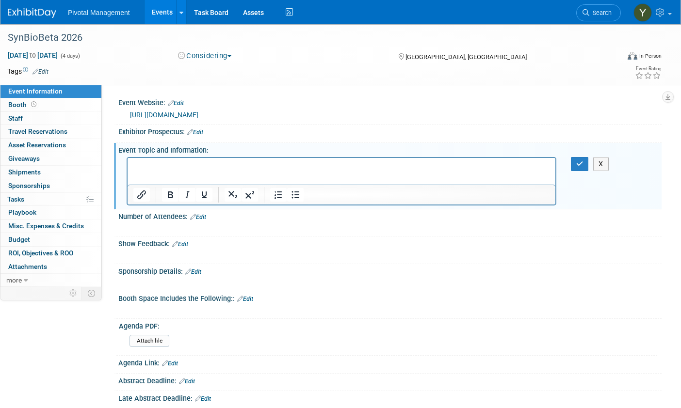
click at [191, 170] on p "Rich Text Area. Press ALT-0 for help." at bounding box center [341, 166] width 417 height 10
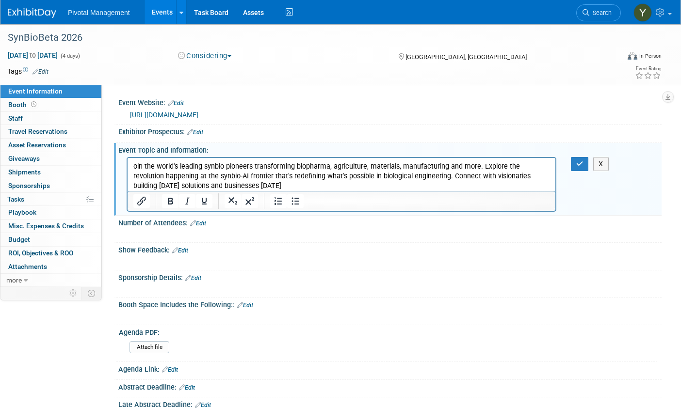
click at [347, 188] on p "oin the world's leading synbio pioneers transforming biopharma, agriculture, ma…" at bounding box center [341, 175] width 417 height 29
click at [585, 160] on button "button" at bounding box center [580, 164] width 18 height 14
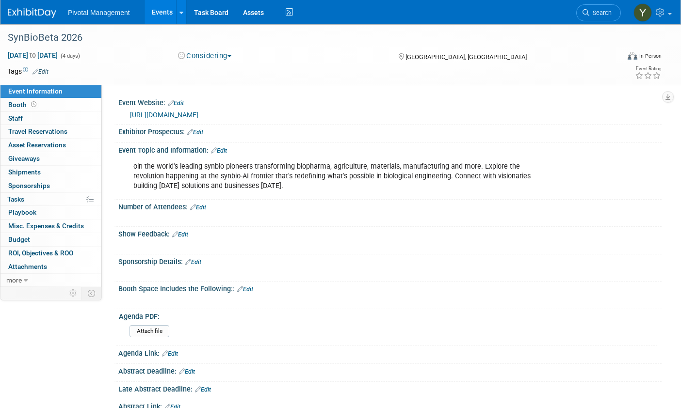
click at [553, 156] on div "oin the world's leading synbio pioneers transforming biopharma, agriculture, ma…" at bounding box center [388, 157] width 531 height 5
click at [203, 206] on link "Edit" at bounding box center [198, 207] width 16 height 7
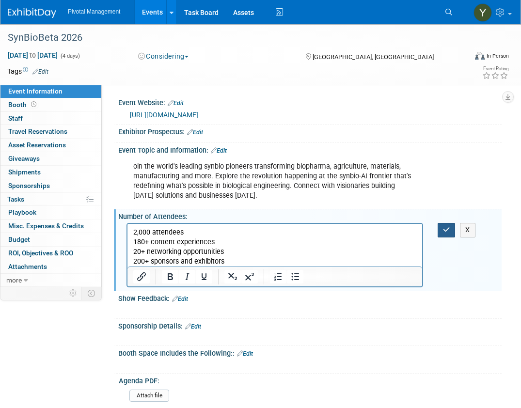
click at [447, 231] on icon "button" at bounding box center [446, 229] width 7 height 7
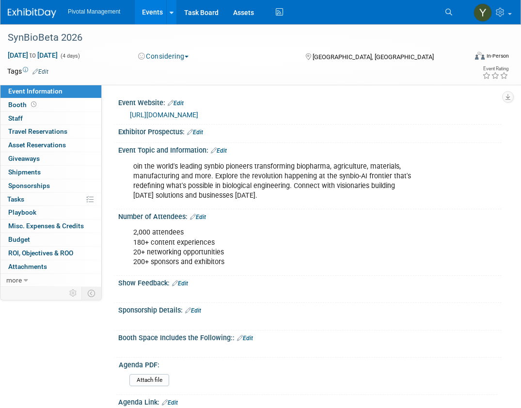
click at [212, 178] on div "oin the world's leading synbio pioneers transforming biopharma, agriculture, ma…" at bounding box center [275, 181] width 297 height 48
click at [342, 164] on div "oin the world's leading synbio pioneers transforming biopharma, agriculture, ma…" at bounding box center [275, 181] width 297 height 48
drag, startPoint x: 135, startPoint y: 164, endPoint x: 310, endPoint y: 201, distance: 178.9
click at [310, 201] on div "oin the world's leading synbio pioneers transforming biopharma, agriculture, ma…" at bounding box center [275, 181] width 297 height 48
click at [224, 149] on link "Edit" at bounding box center [219, 150] width 16 height 7
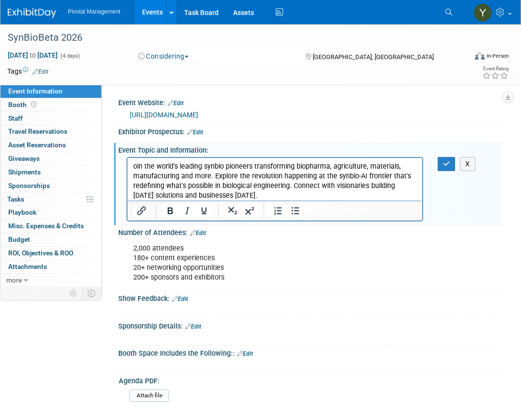
drag, startPoint x: 133, startPoint y: 166, endPoint x: 332, endPoint y: 194, distance: 200.4
click at [332, 194] on p "oin the world's leading synbio pioneers transforming biopharma, agriculture, ma…" at bounding box center [275, 180] width 284 height 39
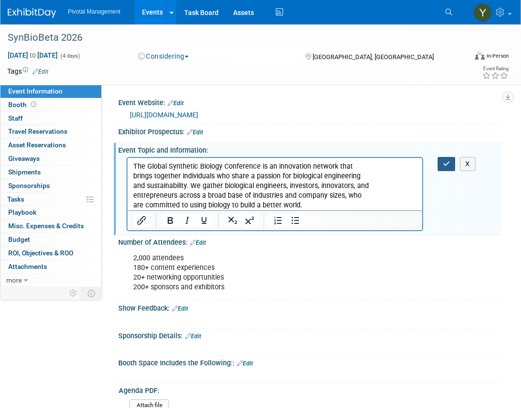
drag, startPoint x: 446, startPoint y: 158, endPoint x: 287, endPoint y: 11, distance: 217.2
click at [446, 158] on button "button" at bounding box center [447, 164] width 18 height 14
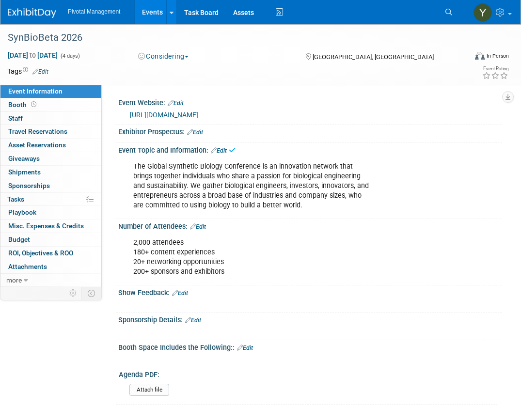
click at [203, 129] on link "Edit" at bounding box center [195, 132] width 16 height 7
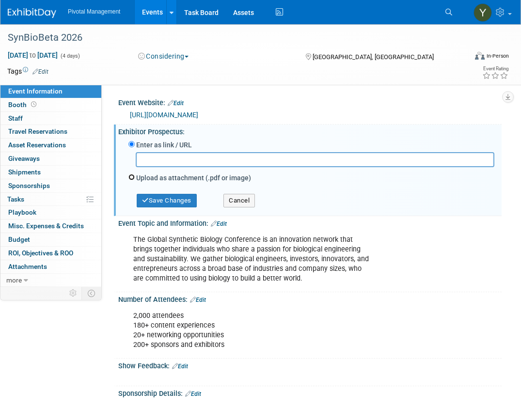
click at [131, 177] on input "Upload as attachment (.pdf or image)" at bounding box center [131, 177] width 6 height 6
radio input "true"
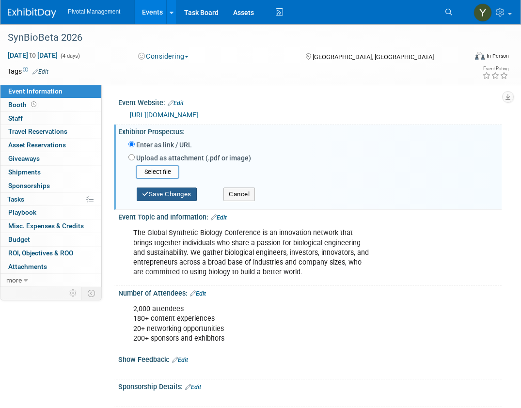
click at [160, 194] on button "Save Changes" at bounding box center [167, 195] width 60 height 14
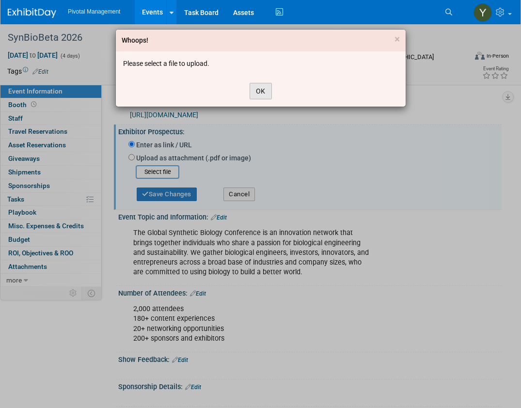
click at [263, 95] on button "OK" at bounding box center [261, 91] width 22 height 16
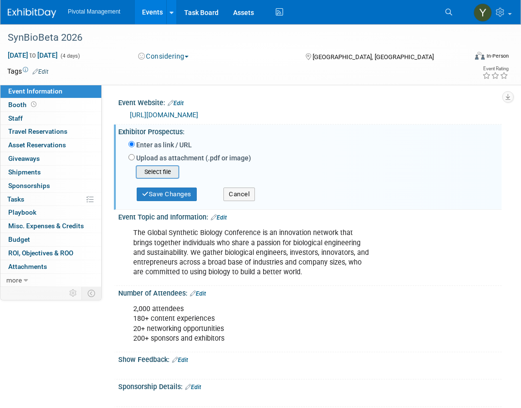
click at [162, 173] on input "file" at bounding box center [120, 172] width 115 height 12
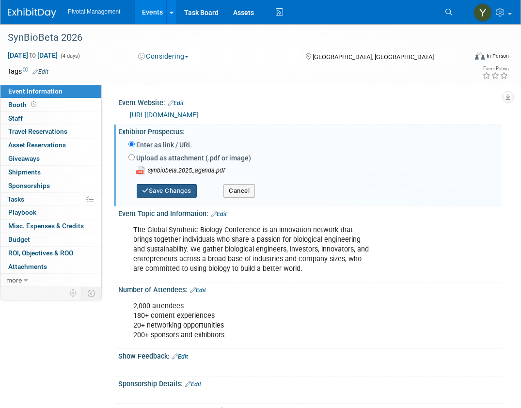
click at [191, 195] on button "Save Changes" at bounding box center [167, 191] width 60 height 14
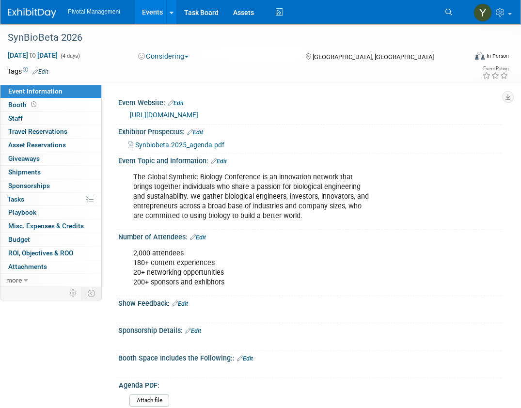
click at [224, 160] on link "Edit" at bounding box center [219, 161] width 16 height 7
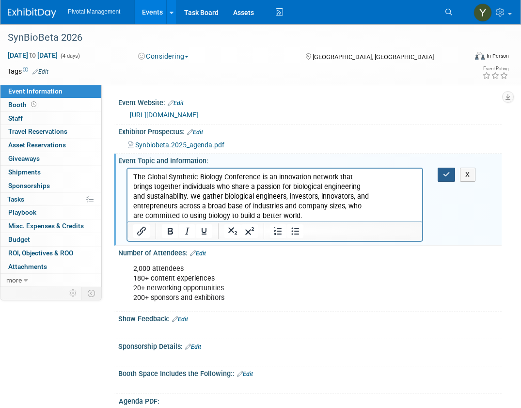
drag, startPoint x: 446, startPoint y: 176, endPoint x: 437, endPoint y: 175, distance: 8.3
click at [443, 175] on icon "button" at bounding box center [446, 174] width 7 height 7
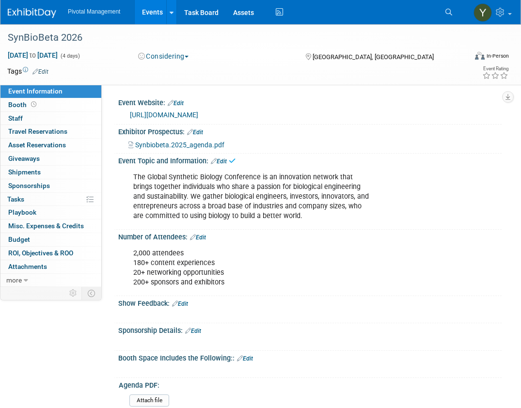
click at [197, 133] on link "Edit" at bounding box center [195, 132] width 16 height 7
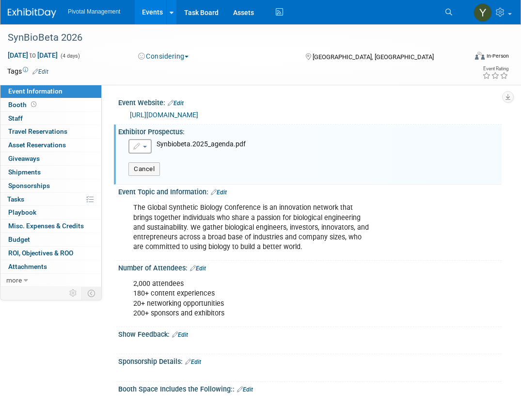
click at [143, 148] on button "button" at bounding box center [139, 146] width 23 height 15
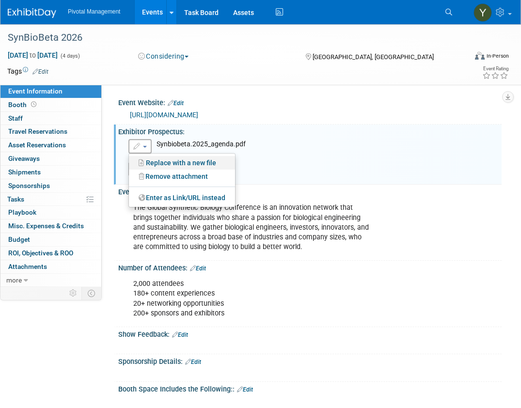
click at [174, 167] on link "Replace with a new file" at bounding box center [182, 163] width 106 height 14
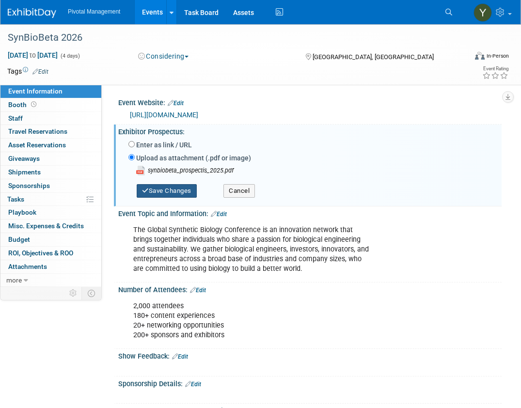
click at [187, 193] on button "Save Changes" at bounding box center [167, 191] width 60 height 14
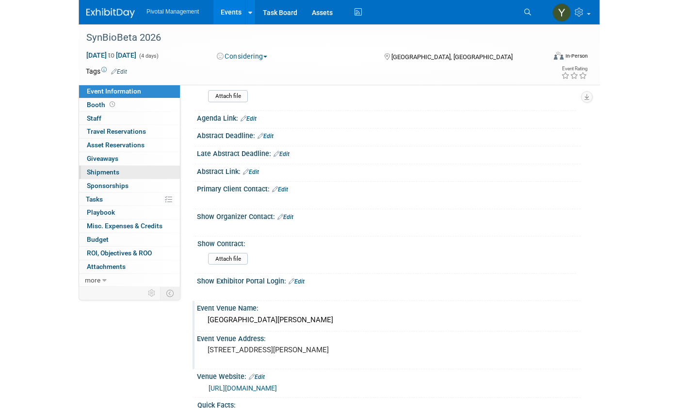
scroll to position [291, 0]
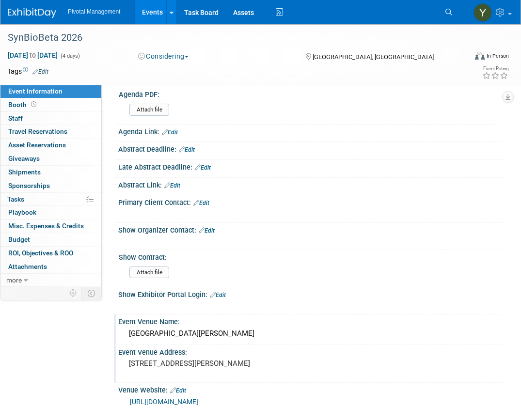
click at [353, 100] on div "Attach file" at bounding box center [311, 110] width 371 height 23
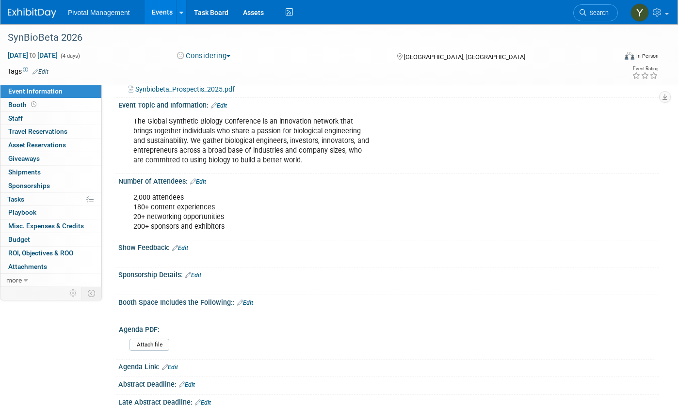
scroll to position [0, 0]
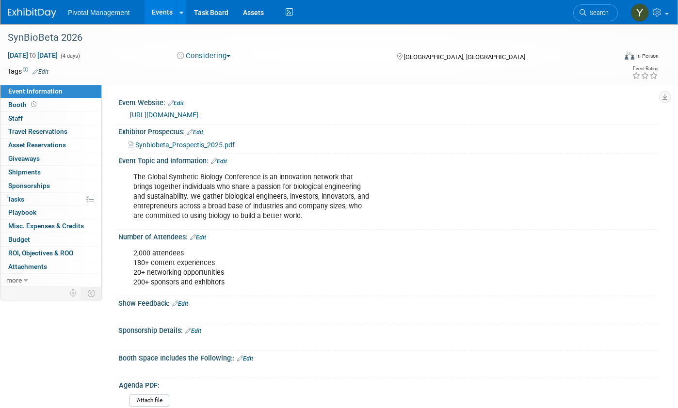
click at [162, 12] on link "Events" at bounding box center [161, 12] width 35 height 24
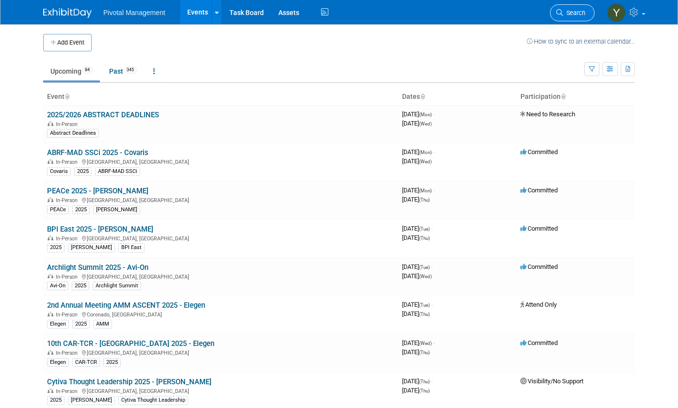
click at [581, 13] on span "Search" at bounding box center [574, 12] width 22 height 7
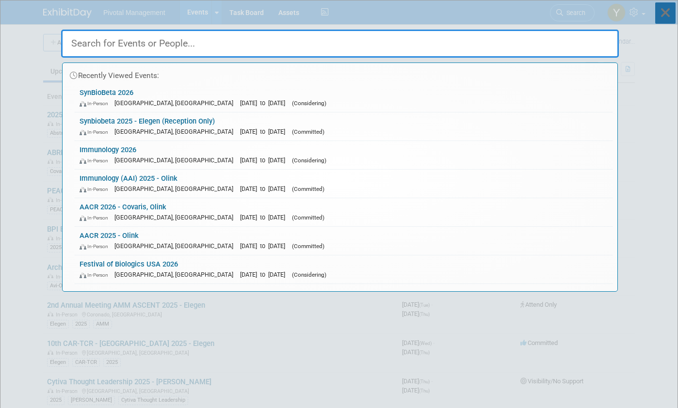
click at [657, 11] on icon at bounding box center [665, 12] width 20 height 21
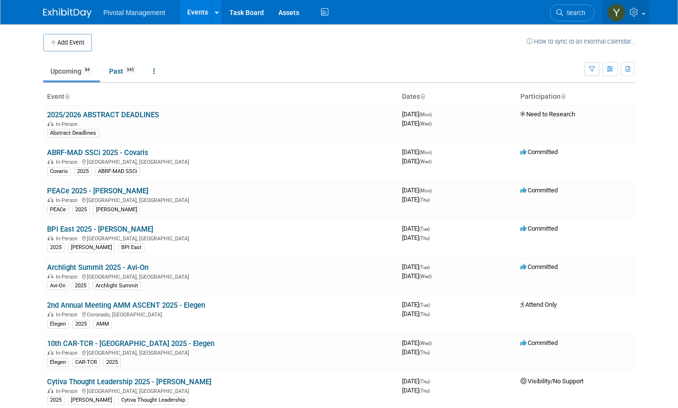
click at [647, 15] on link at bounding box center [626, 12] width 48 height 24
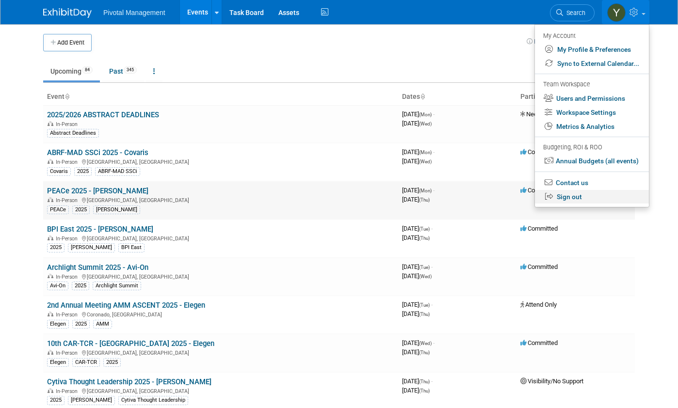
click at [581, 194] on link "Sign out" at bounding box center [592, 197] width 114 height 14
